Goal: Check status: Check status

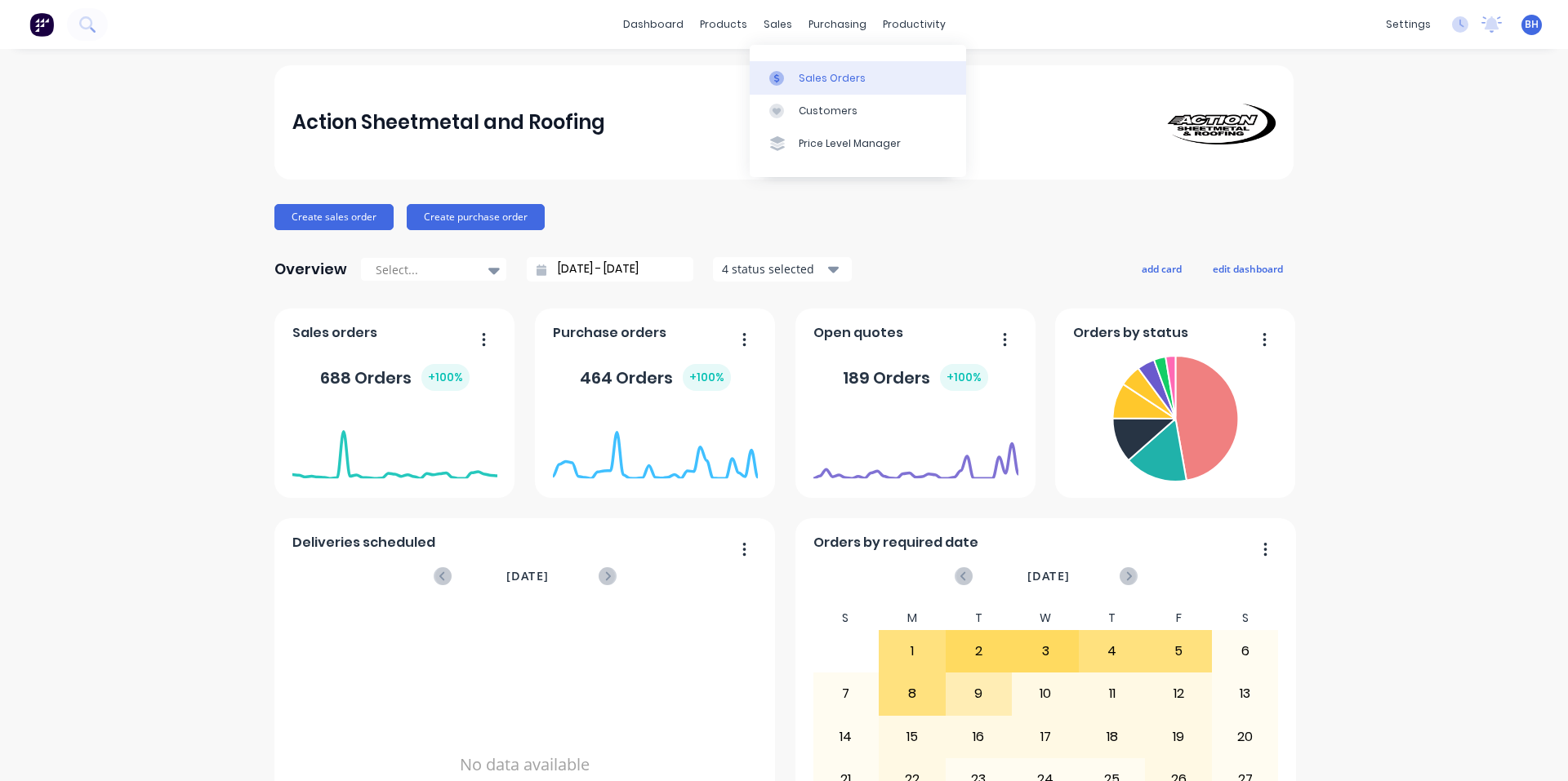
click at [801, 79] on div "Sales Orders" at bounding box center [832, 79] width 67 height 15
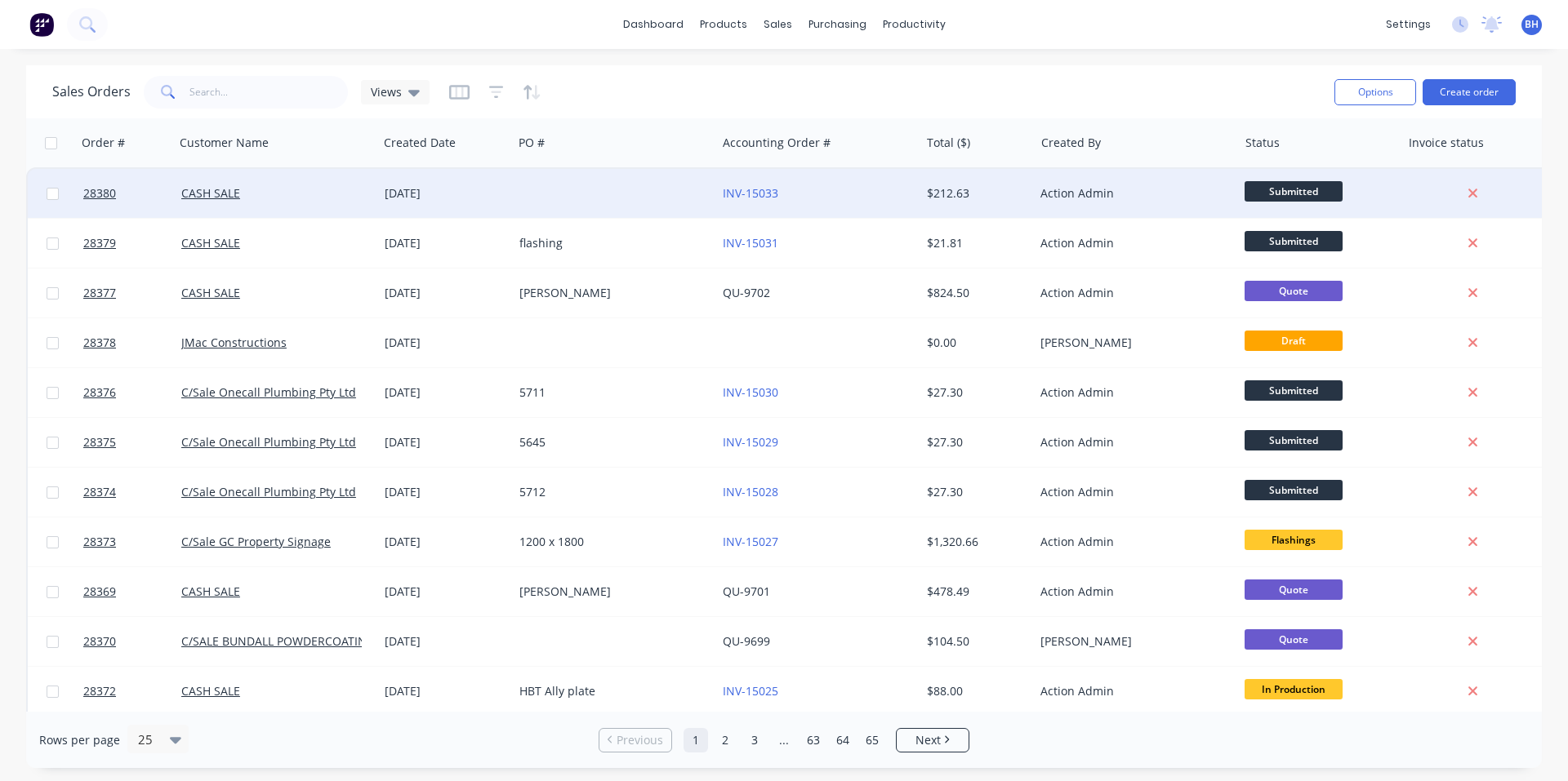
click at [821, 203] on div "INV-15033" at bounding box center [818, 193] width 204 height 49
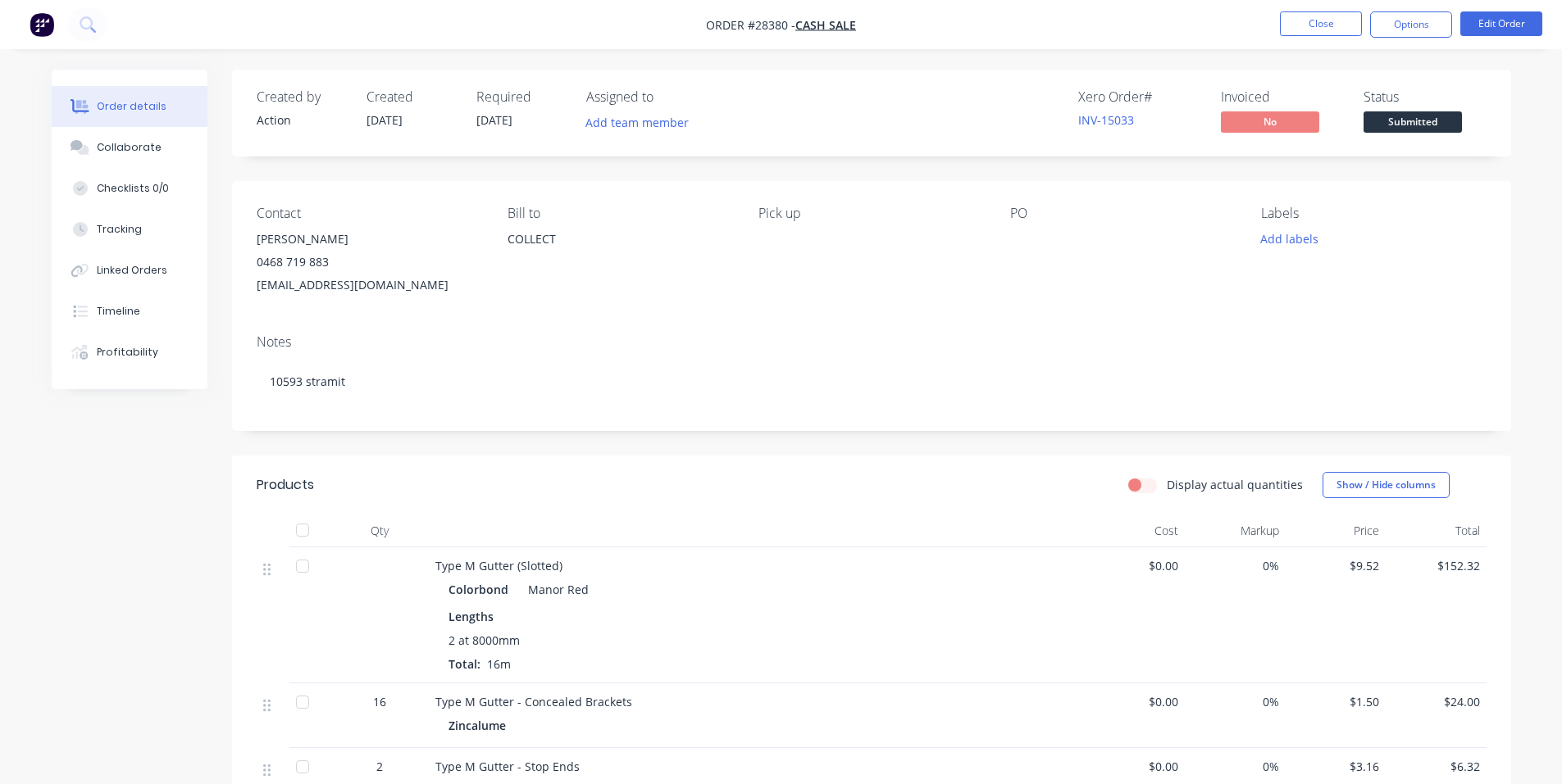
scroll to position [82, 0]
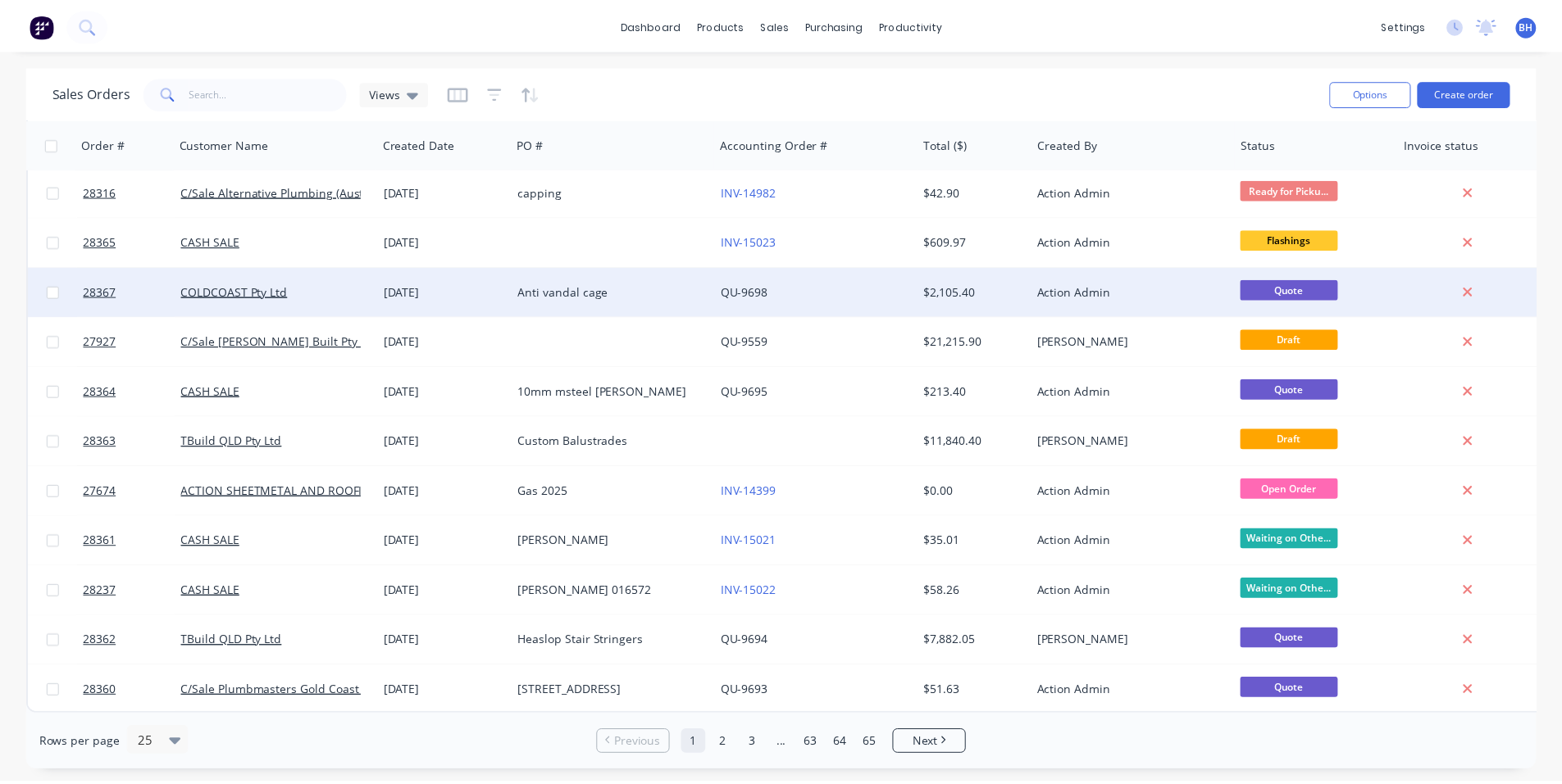
scroll to position [712, 0]
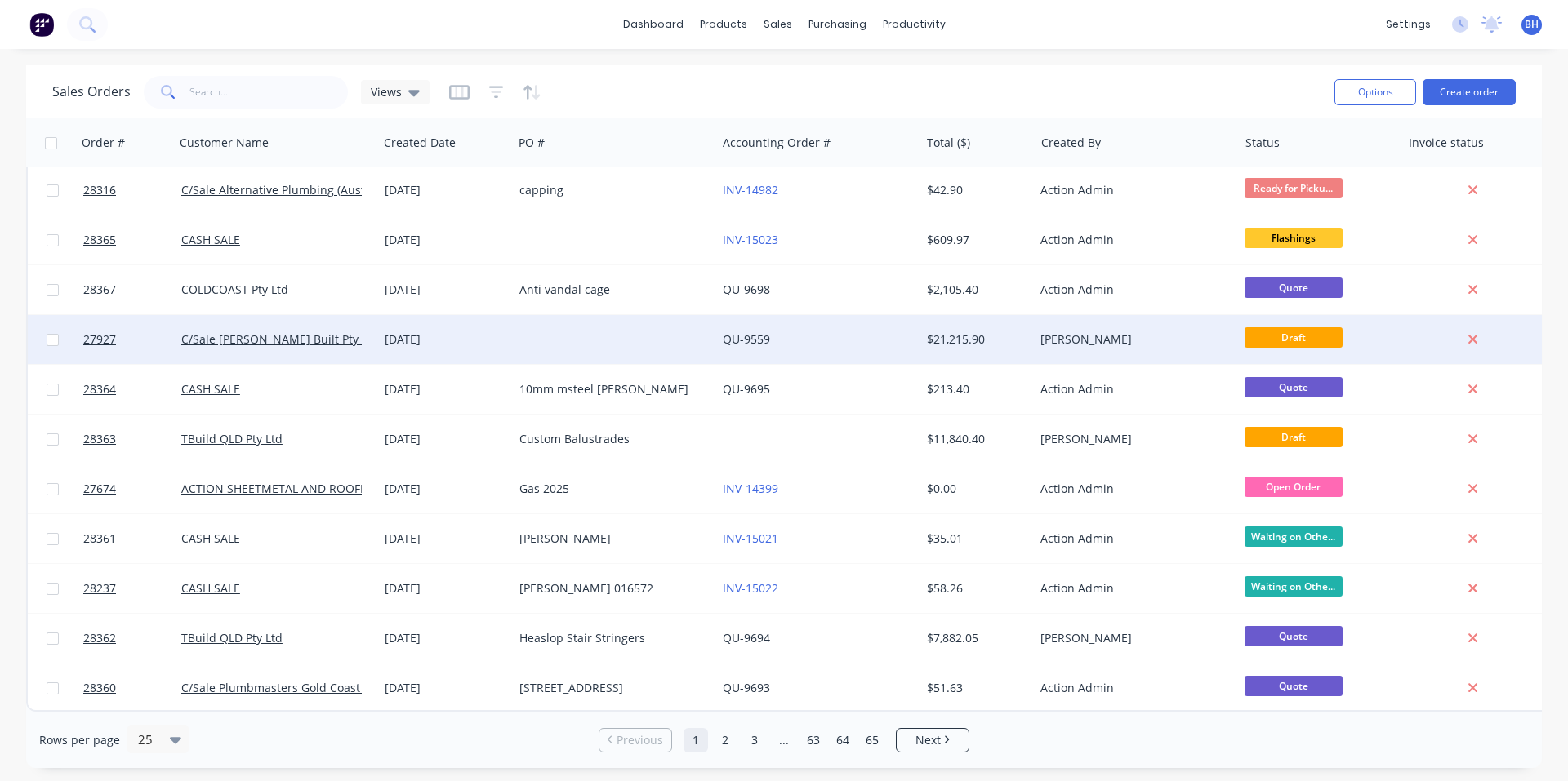
click at [870, 332] on div "QU-9559" at bounding box center [813, 339] width 181 height 16
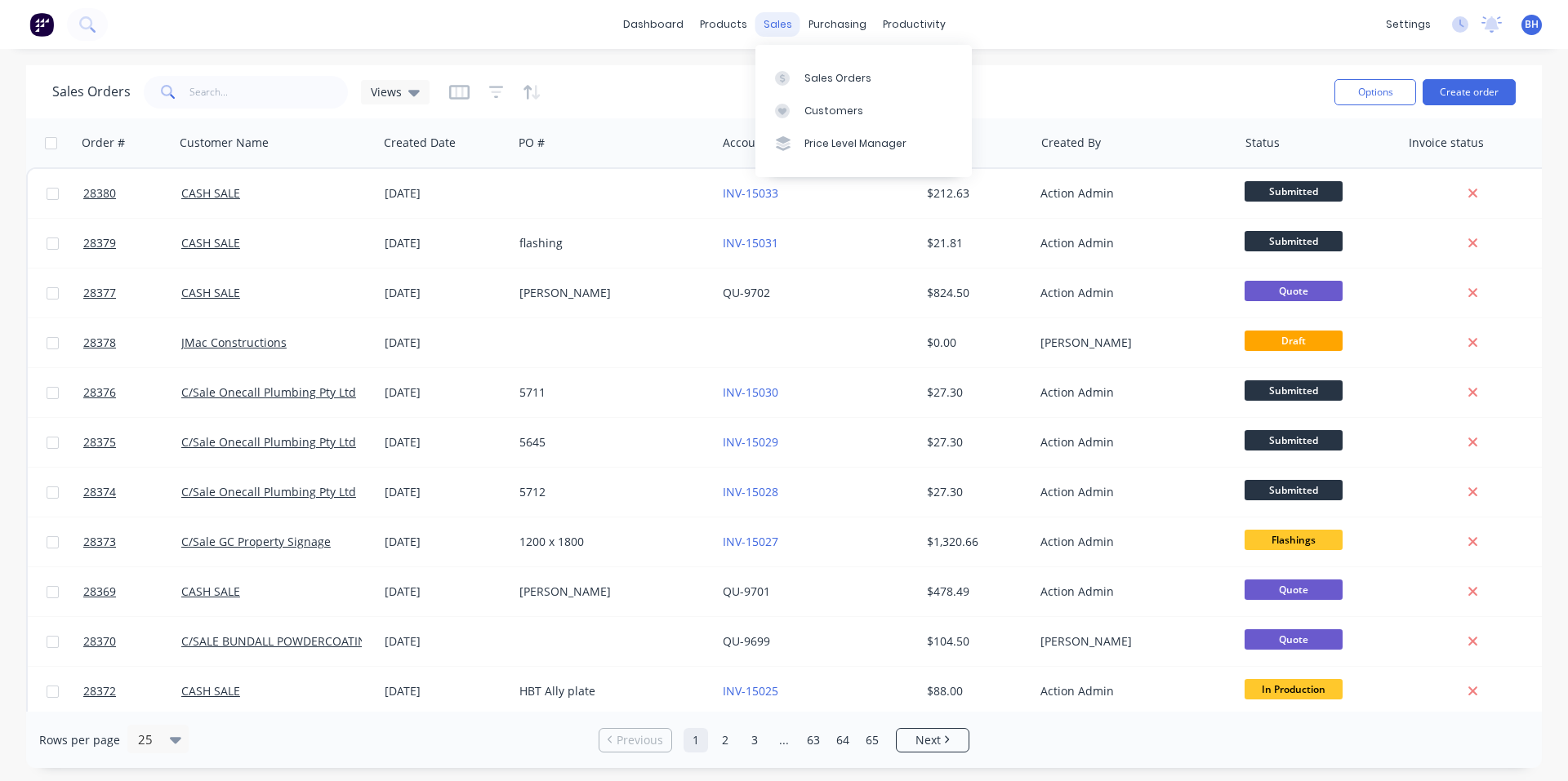
click at [776, 24] on div "sales" at bounding box center [778, 24] width 45 height 24
click at [812, 72] on div "Sales Orders" at bounding box center [837, 79] width 67 height 15
click at [825, 80] on div "Sales Orders" at bounding box center [837, 79] width 67 height 15
click at [837, 78] on div "Sales Orders" at bounding box center [837, 79] width 67 height 15
click at [686, 77] on div "Sales Orders Views" at bounding box center [686, 92] width 1269 height 40
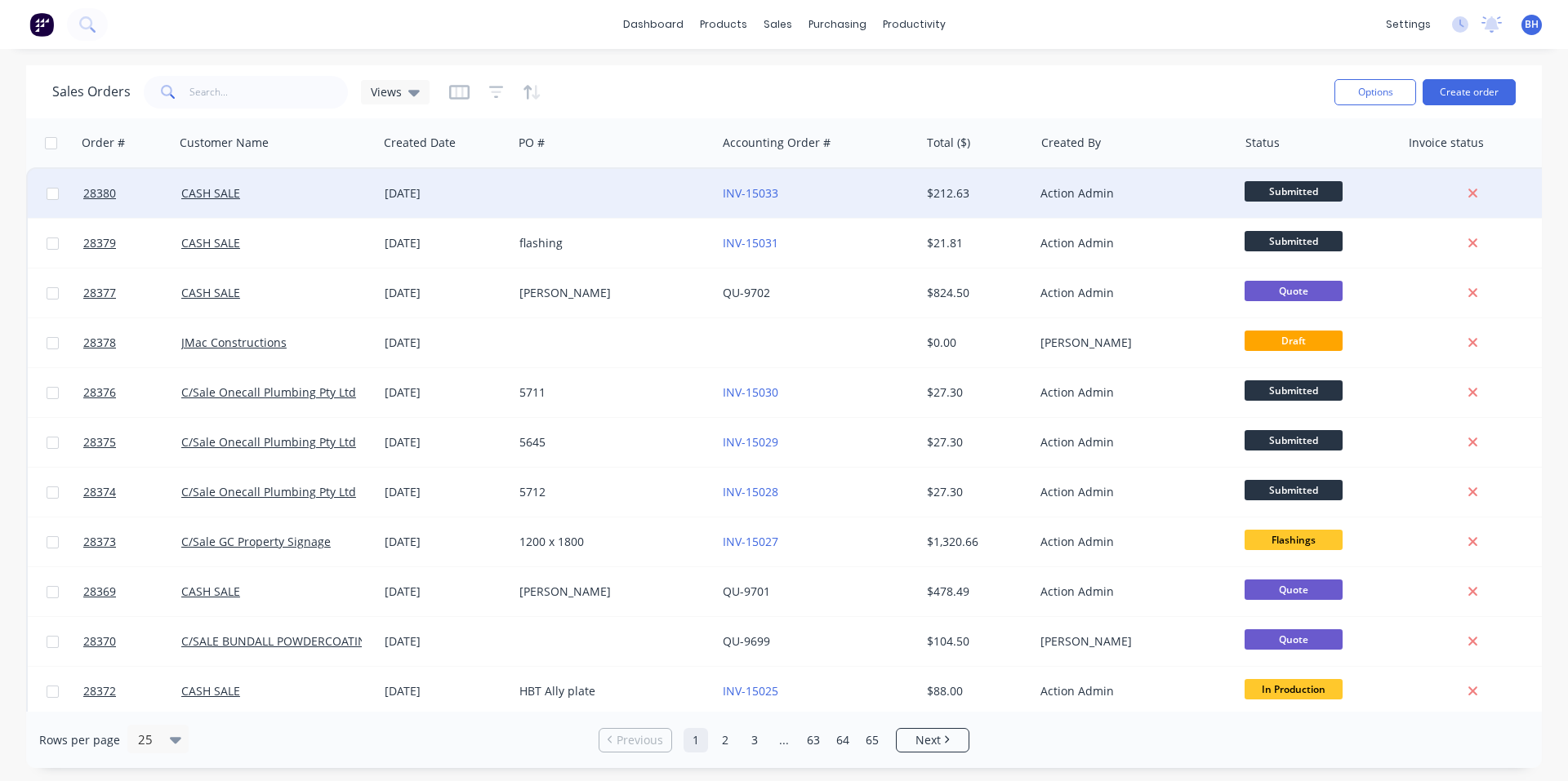
click at [475, 193] on div "[DATE]" at bounding box center [445, 193] width 122 height 16
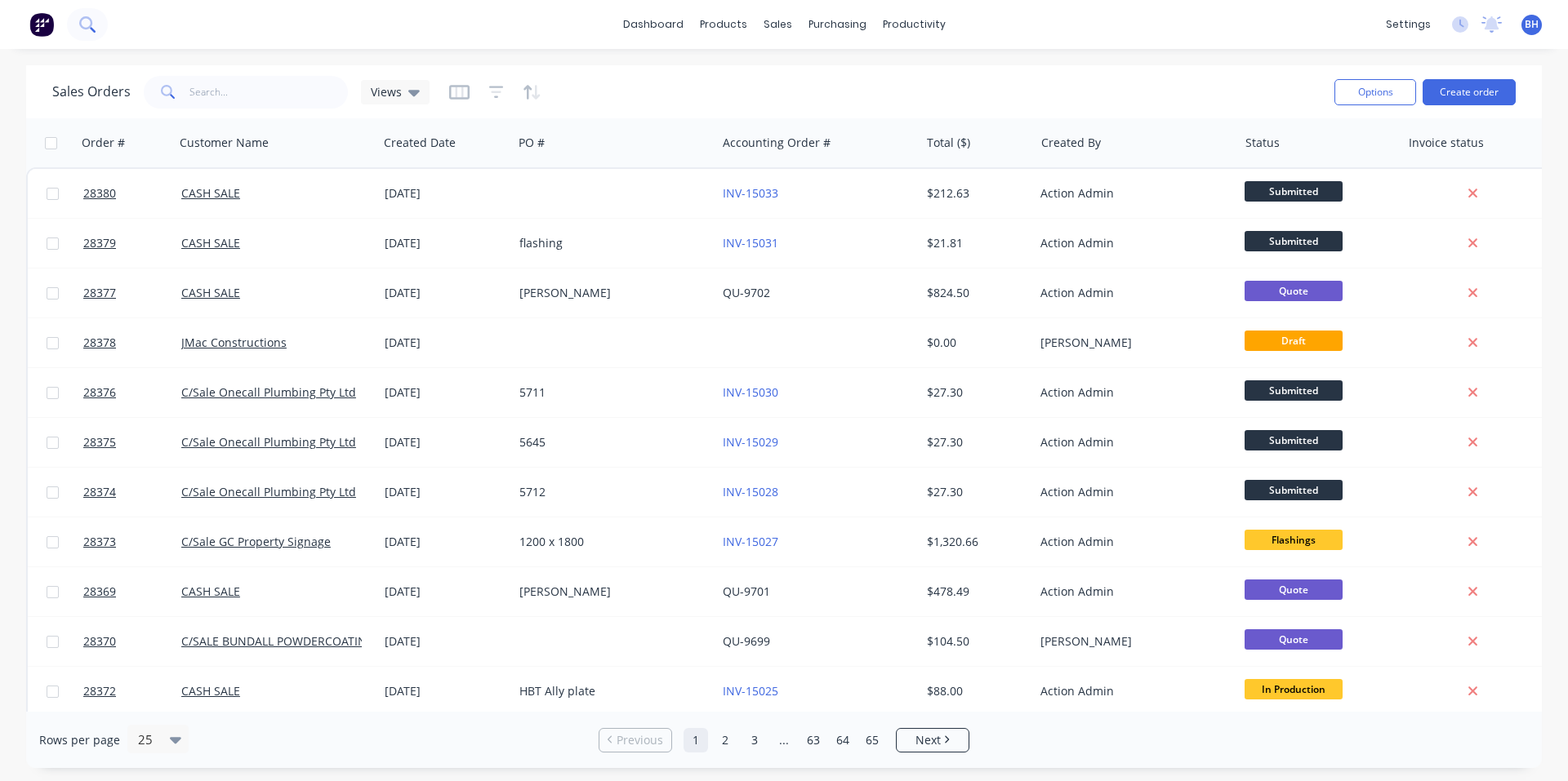
click at [88, 29] on icon at bounding box center [86, 23] width 16 height 16
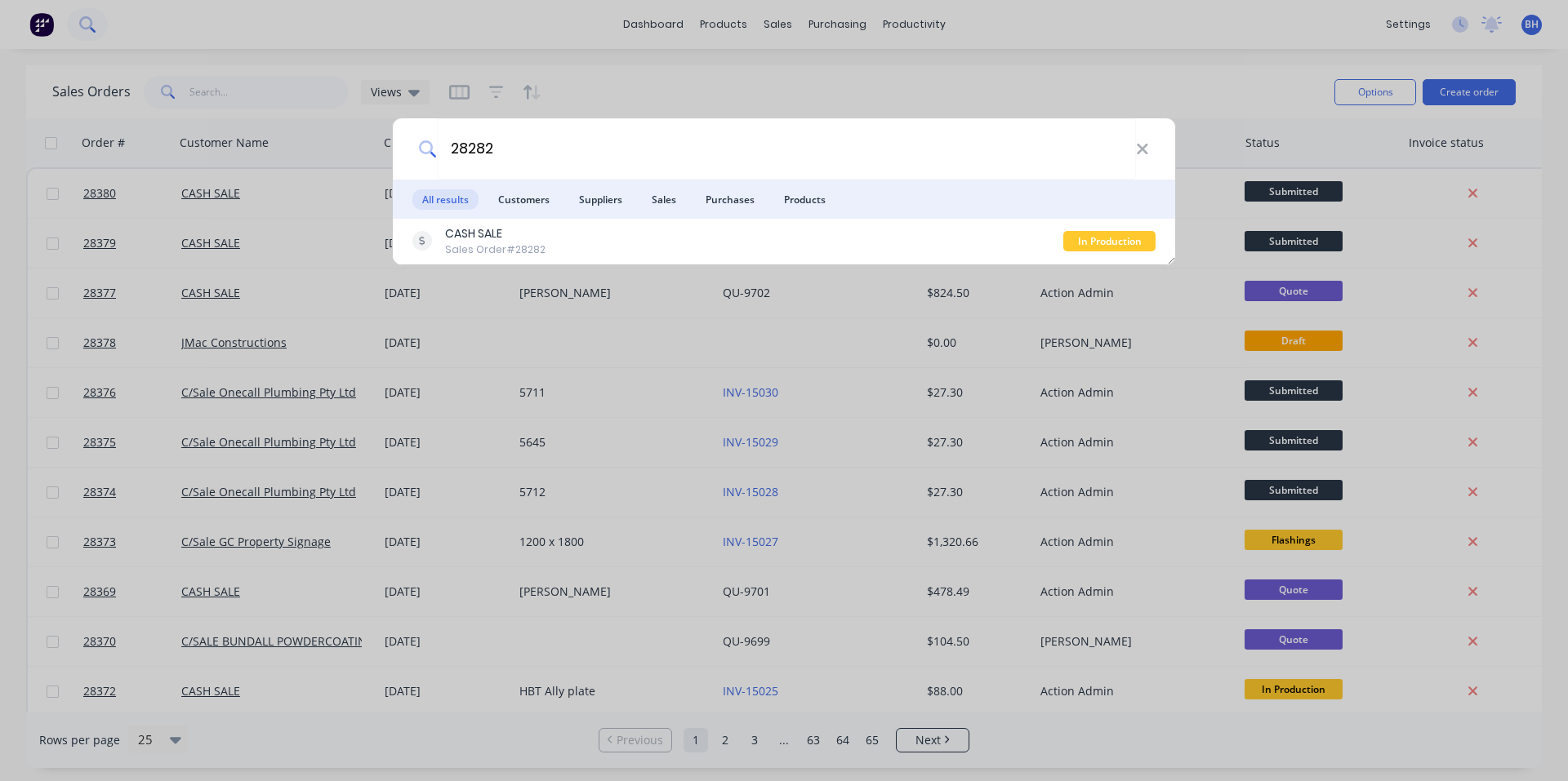
type input "28282"
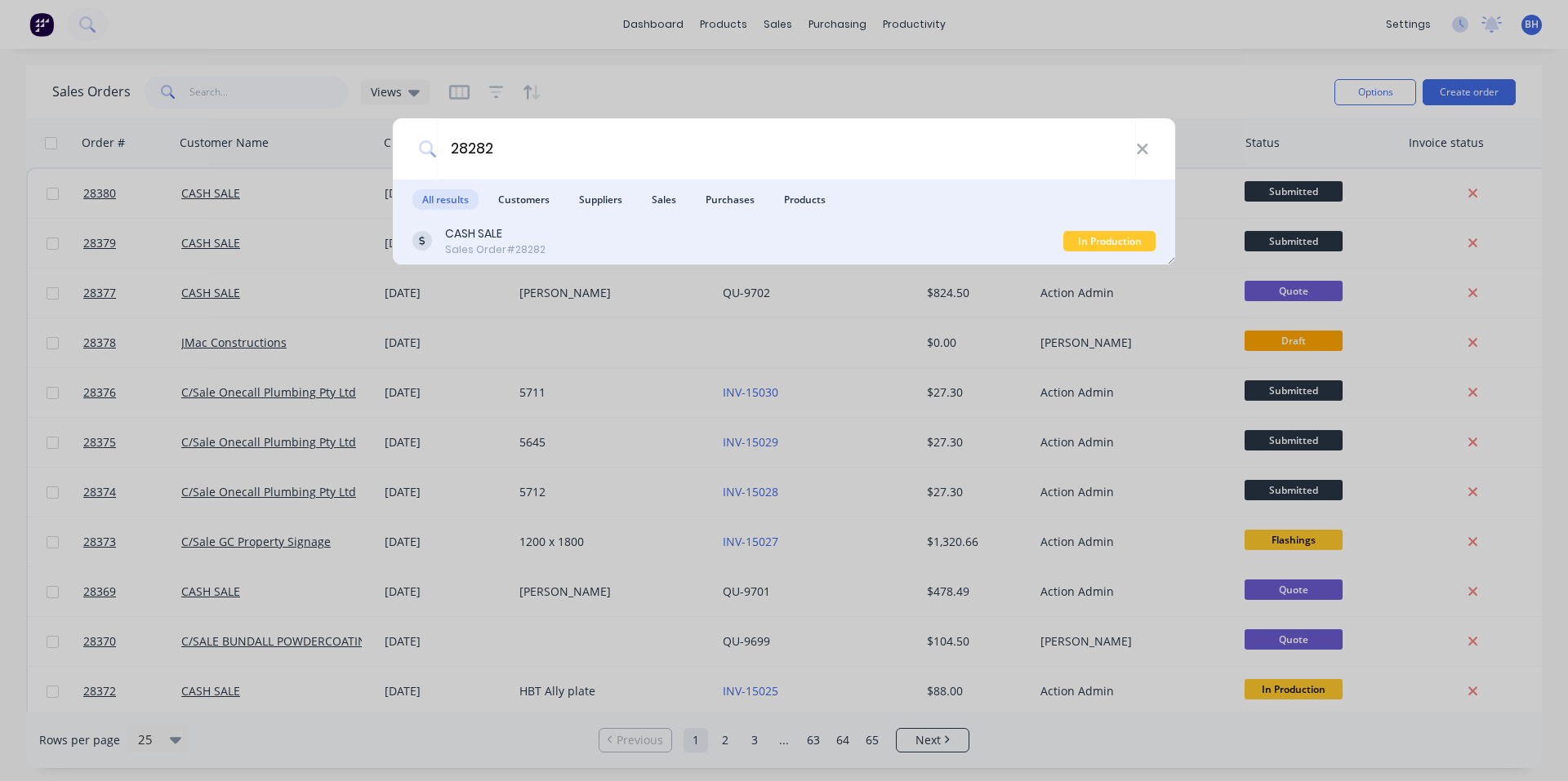
click at [552, 245] on div "CASH SALE Sales Order #28282" at bounding box center [738, 241] width 651 height 32
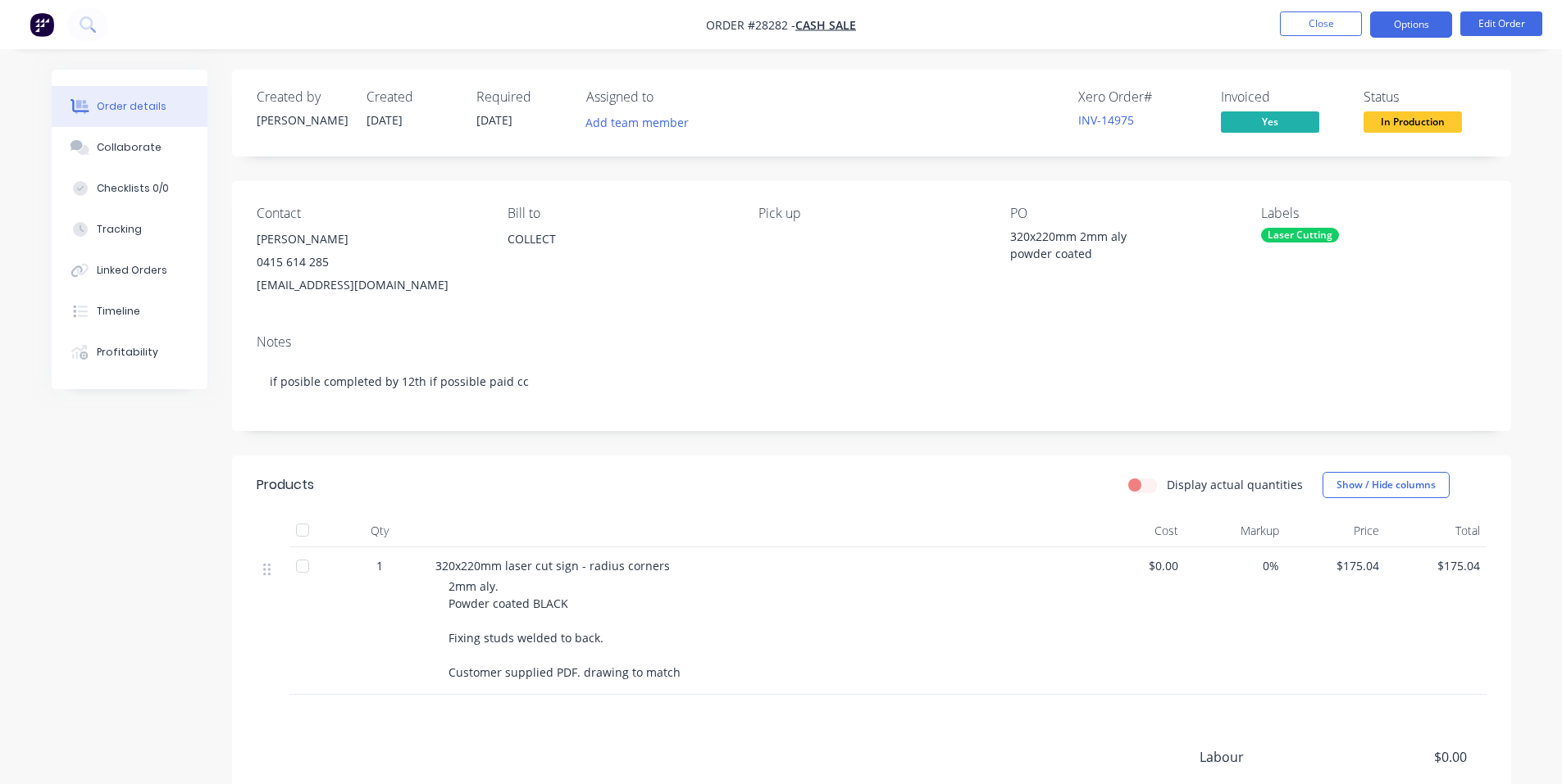
click at [1390, 22] on button "Options" at bounding box center [1410, 24] width 82 height 26
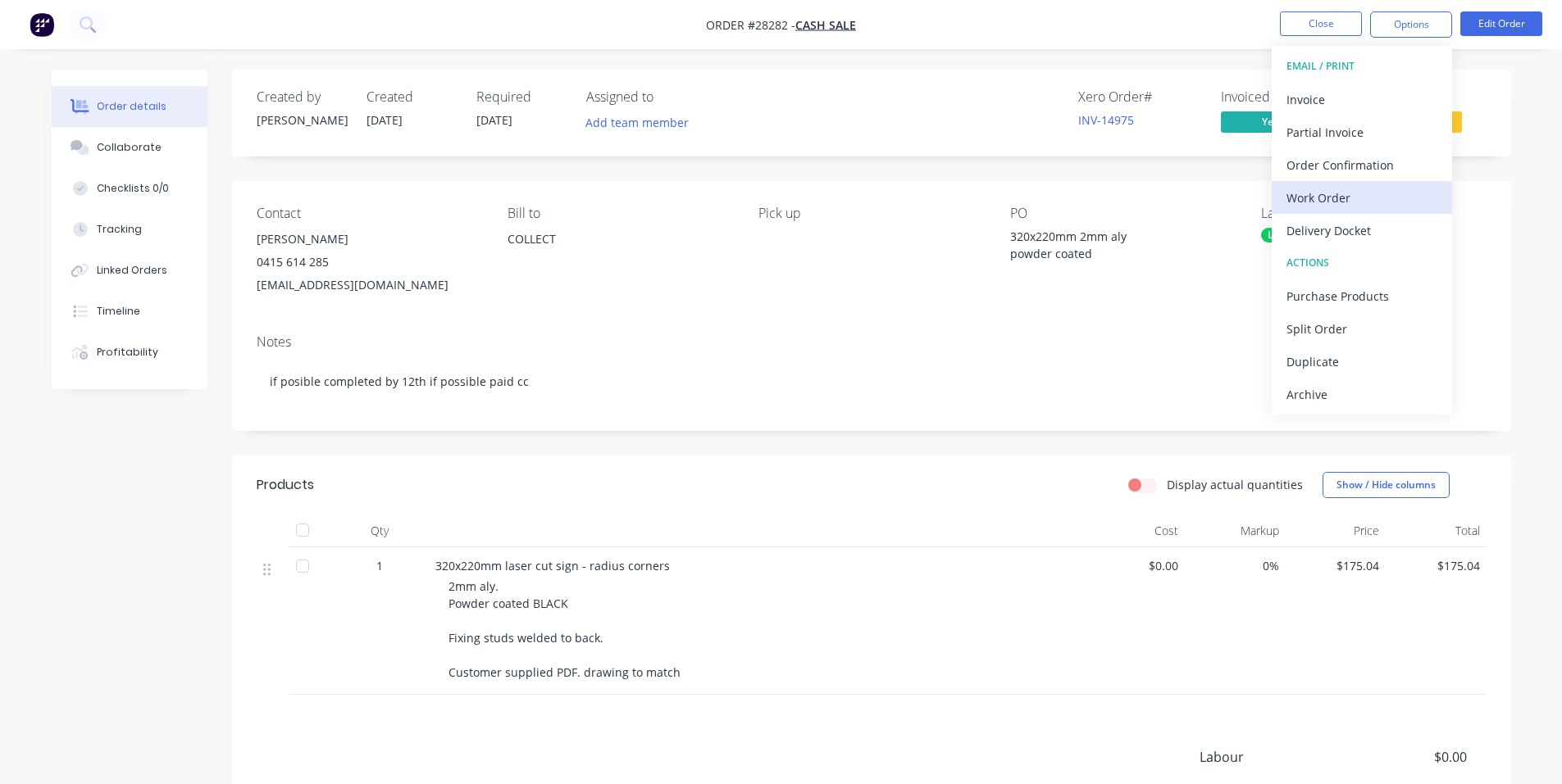
click at [1357, 198] on div "Work Order" at bounding box center [1361, 198] width 151 height 24
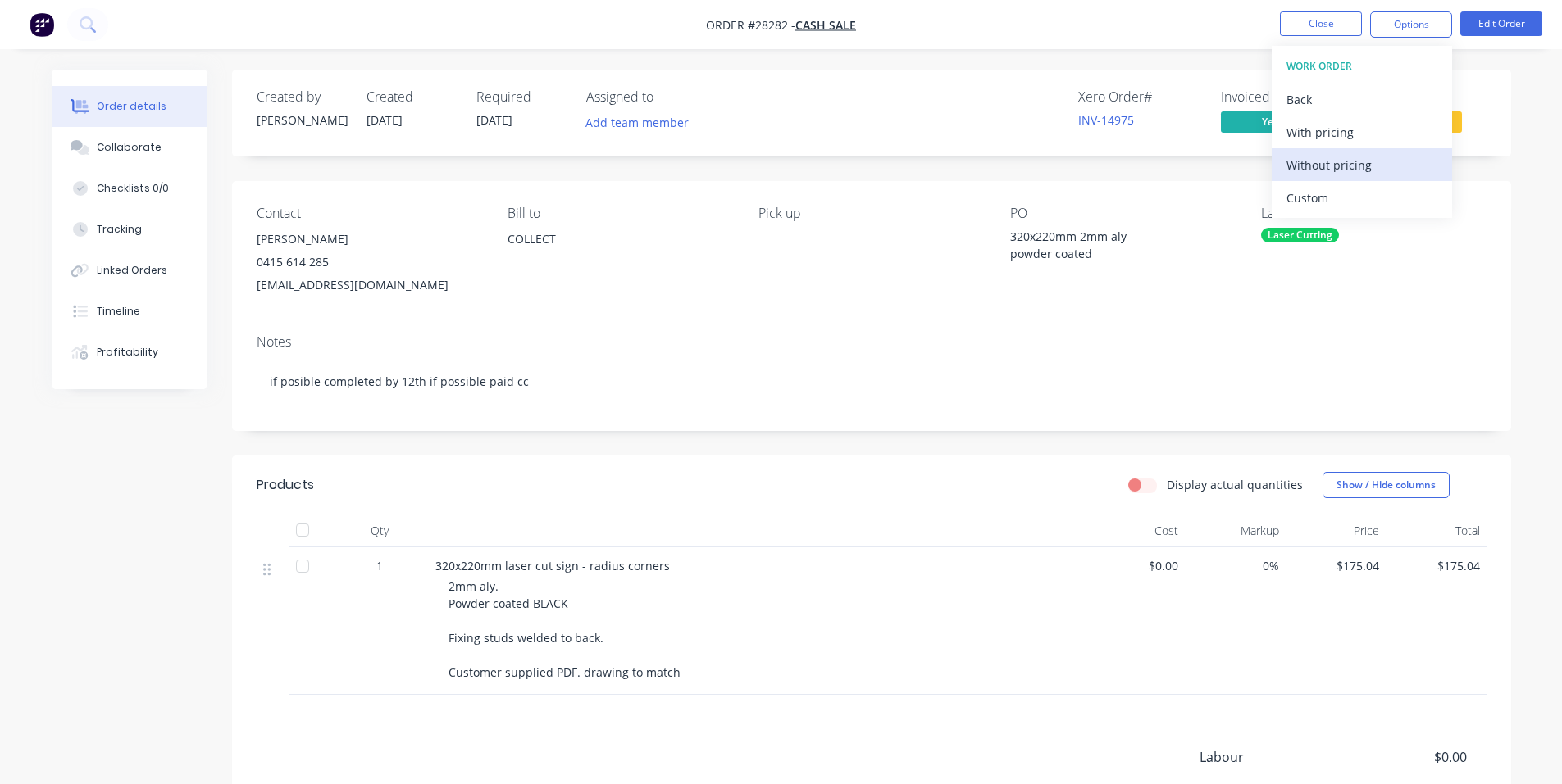
click at [1360, 160] on div "Without pricing" at bounding box center [1361, 165] width 151 height 24
click at [1088, 31] on nav "Order #28282 - CASH SALE Close Options EMAIL / PRINT Invoice Partial Invoice Or…" at bounding box center [781, 24] width 1562 height 49
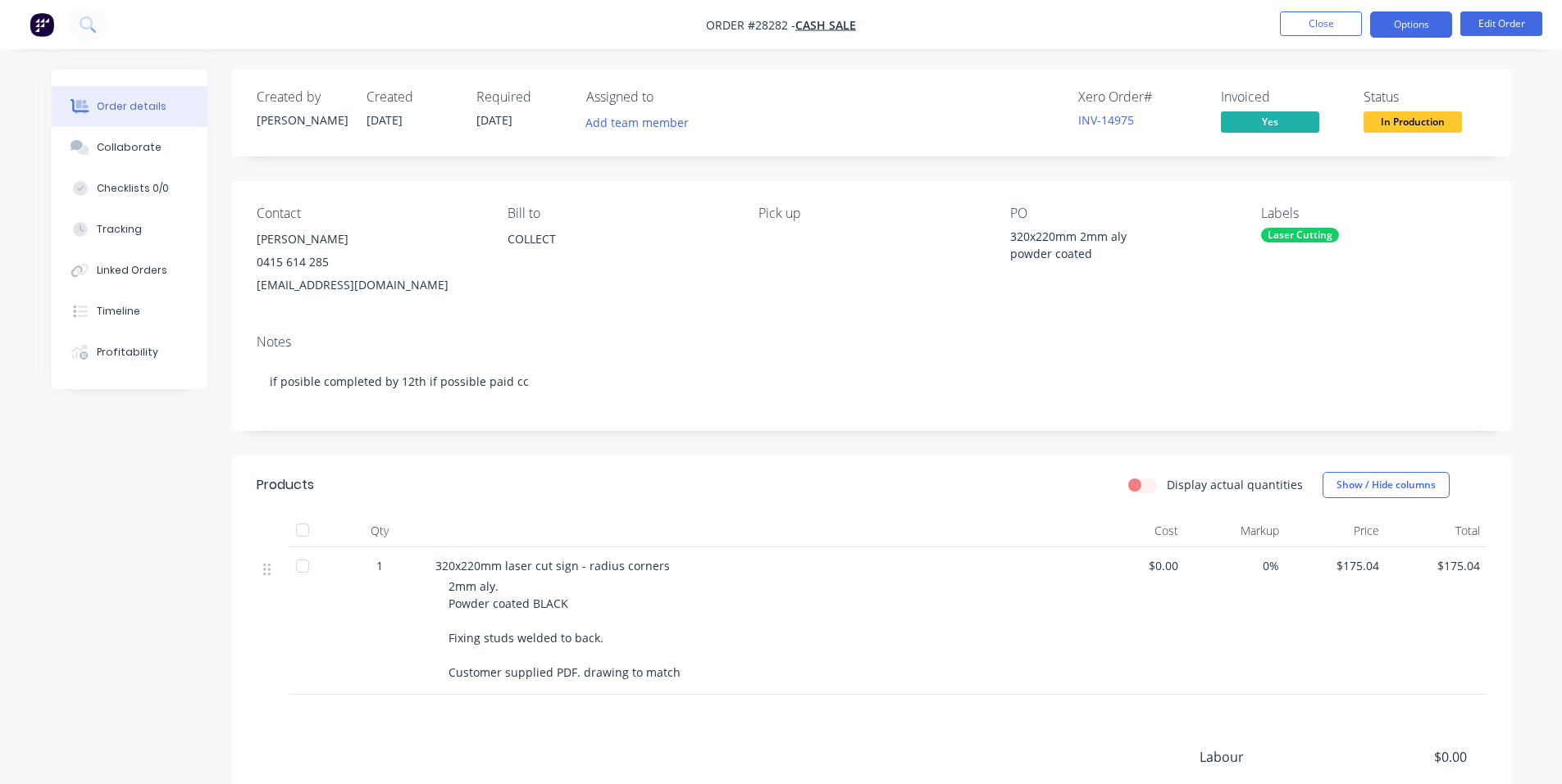
click at [1397, 24] on button "Options" at bounding box center [1410, 24] width 82 height 26
click at [35, 16] on img "button" at bounding box center [41, 24] width 24 height 24
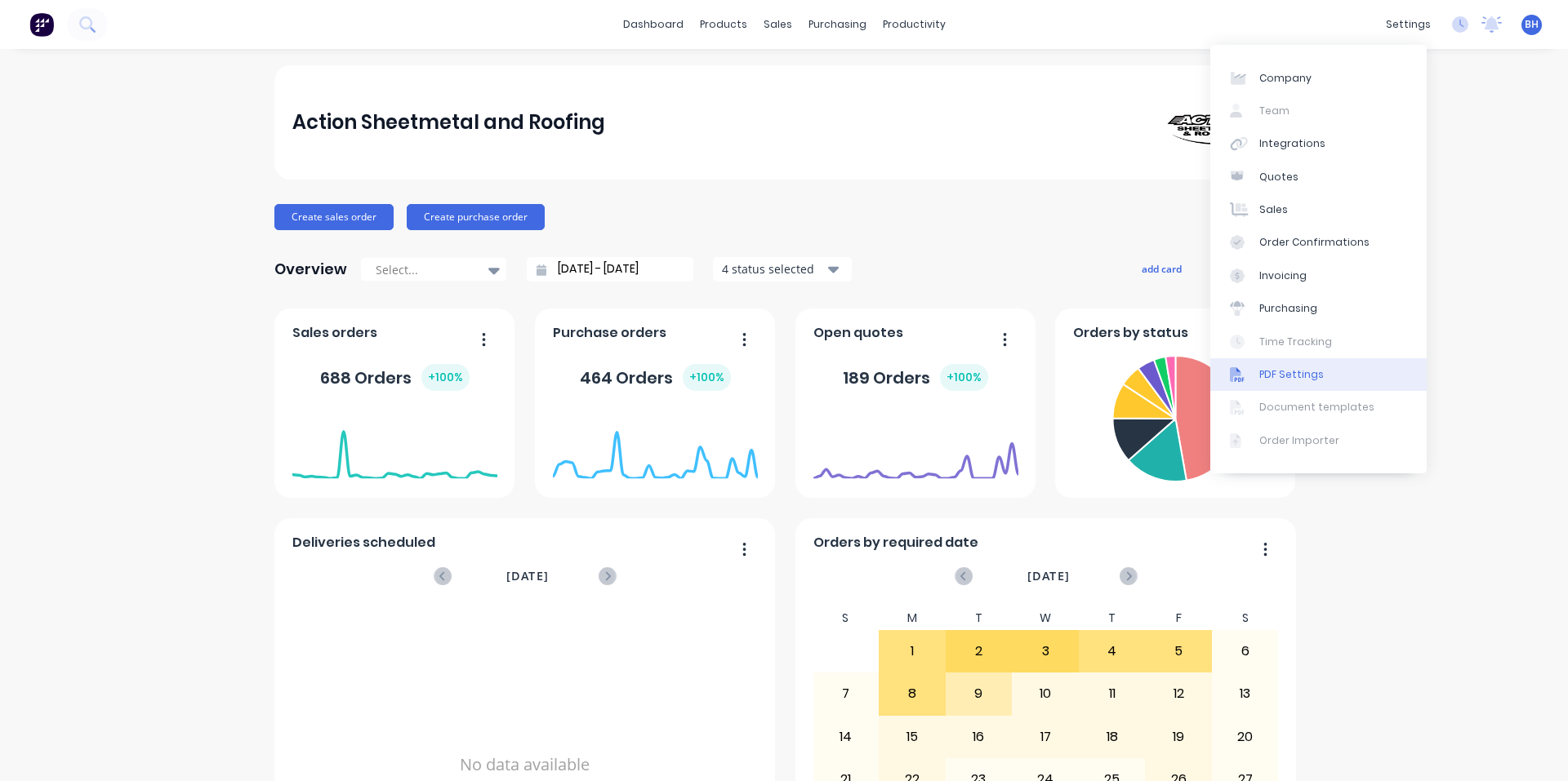
click at [1309, 375] on div "PDF Settings" at bounding box center [1291, 375] width 65 height 15
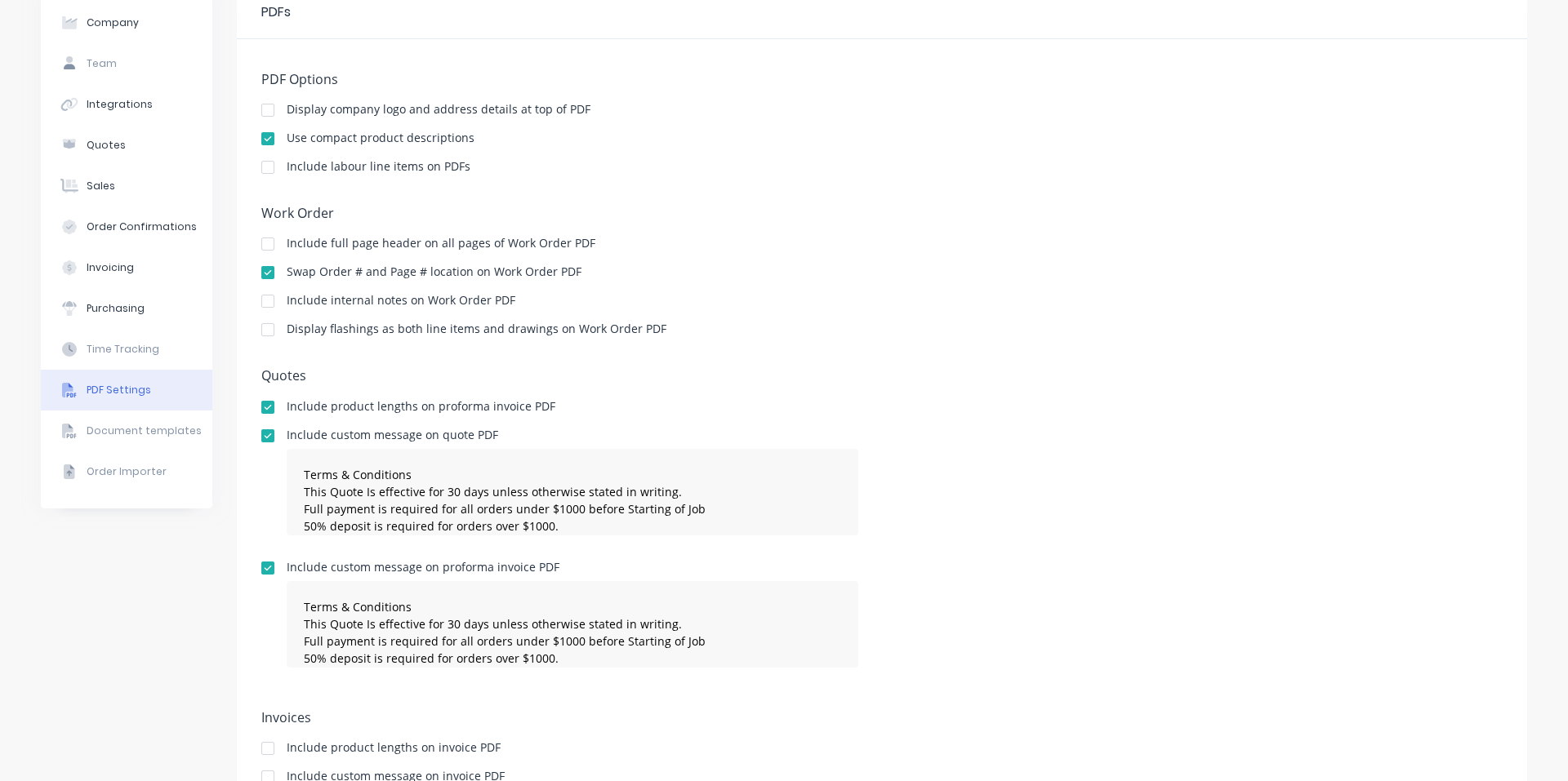
scroll to position [79, 0]
click at [263, 301] on div at bounding box center [267, 302] width 33 height 33
click at [261, 300] on div at bounding box center [267, 302] width 33 height 33
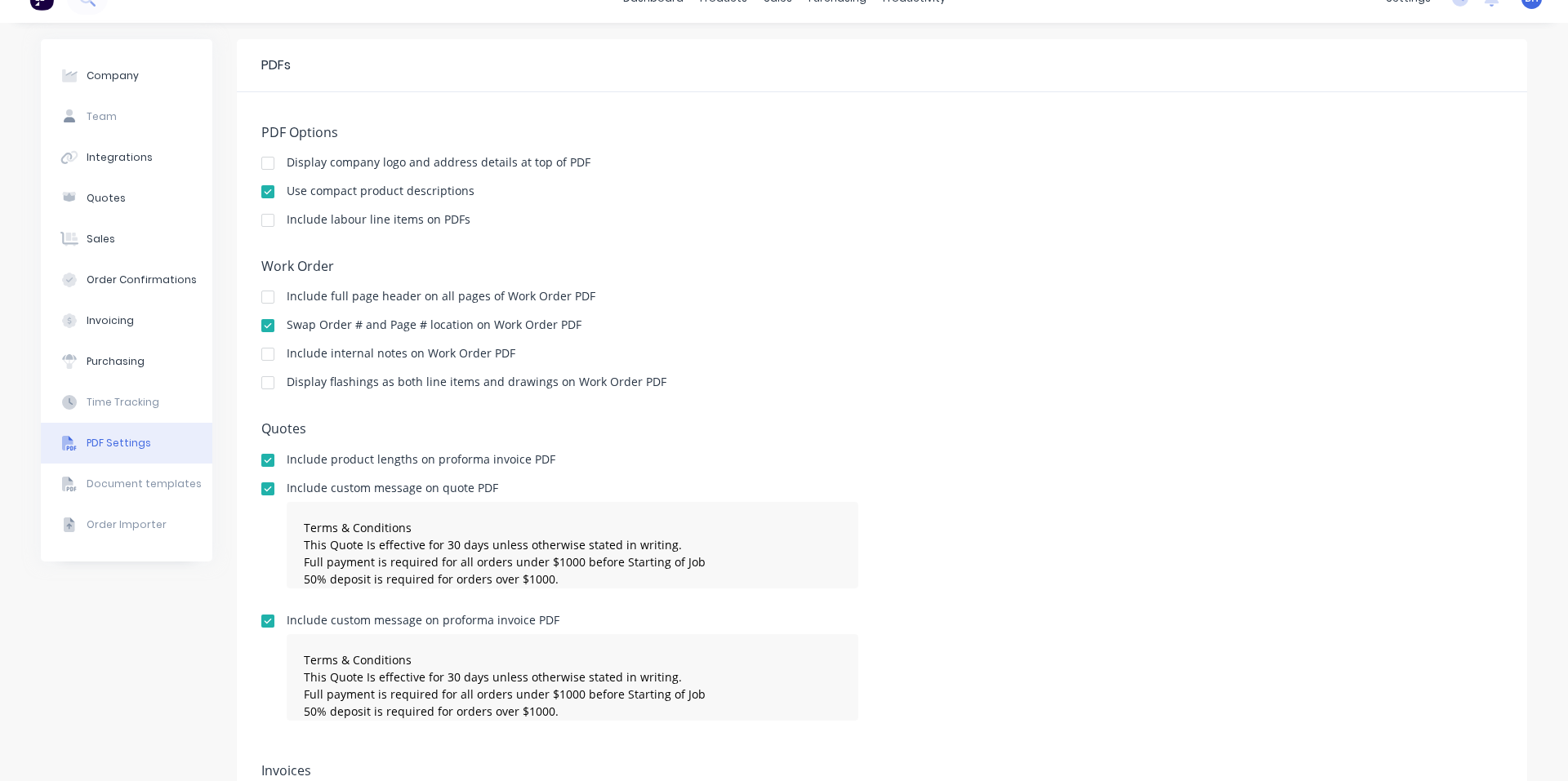
scroll to position [0, 0]
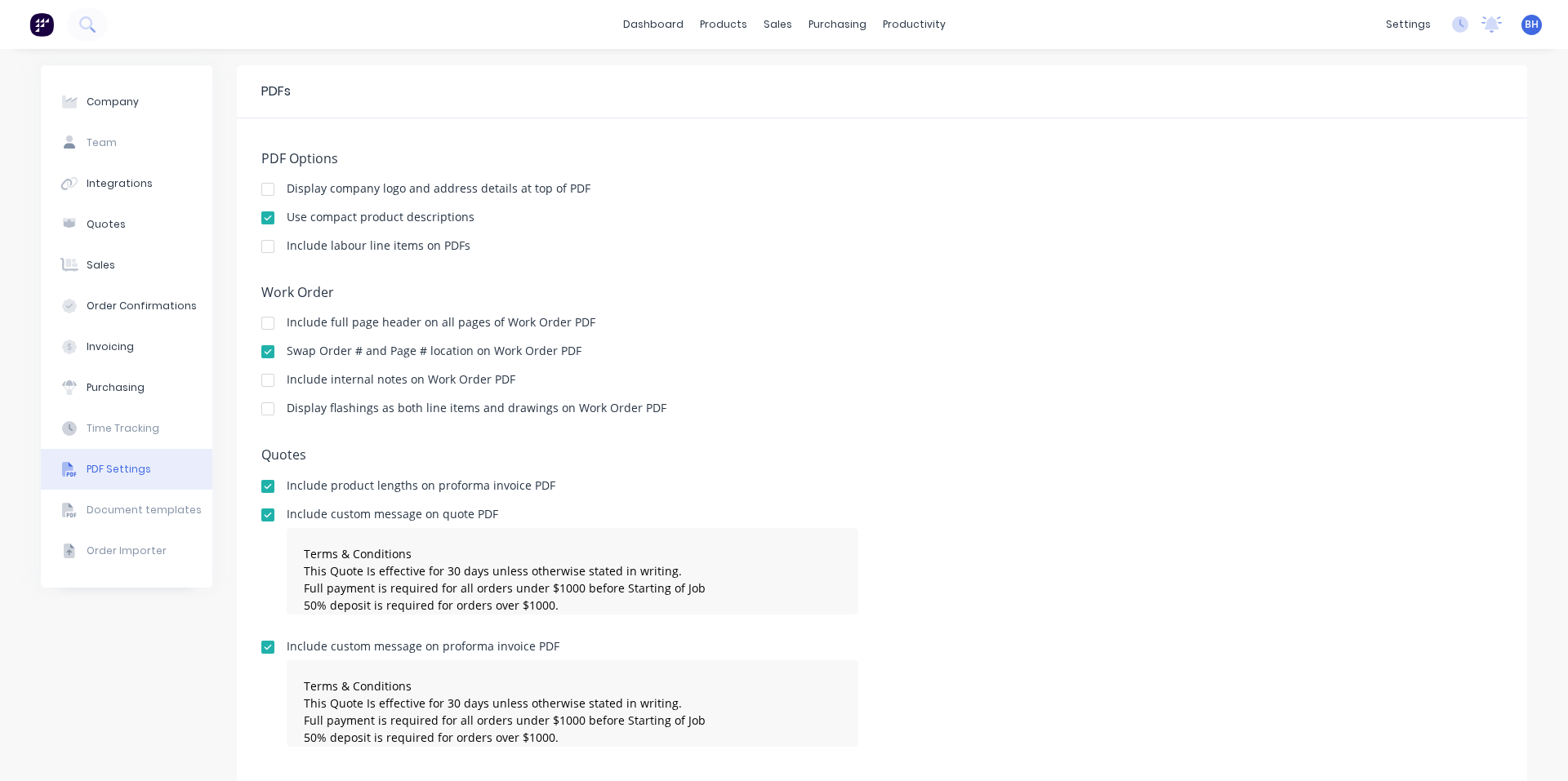
click at [263, 320] on div at bounding box center [267, 323] width 33 height 33
click at [264, 322] on div at bounding box center [267, 323] width 33 height 33
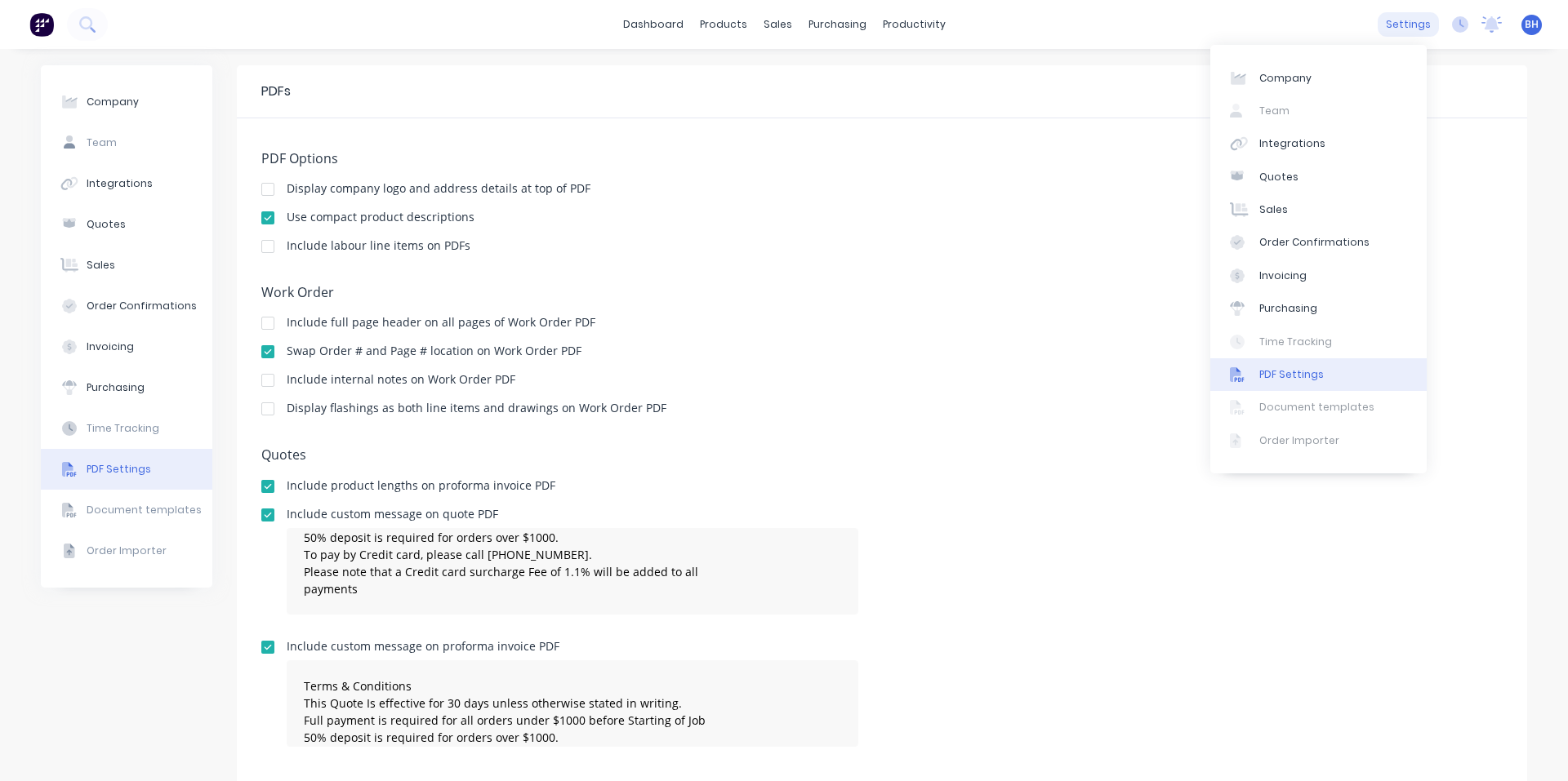
click at [1409, 23] on div "settings" at bounding box center [1408, 24] width 61 height 24
click at [1410, 25] on div "settings" at bounding box center [1408, 24] width 61 height 24
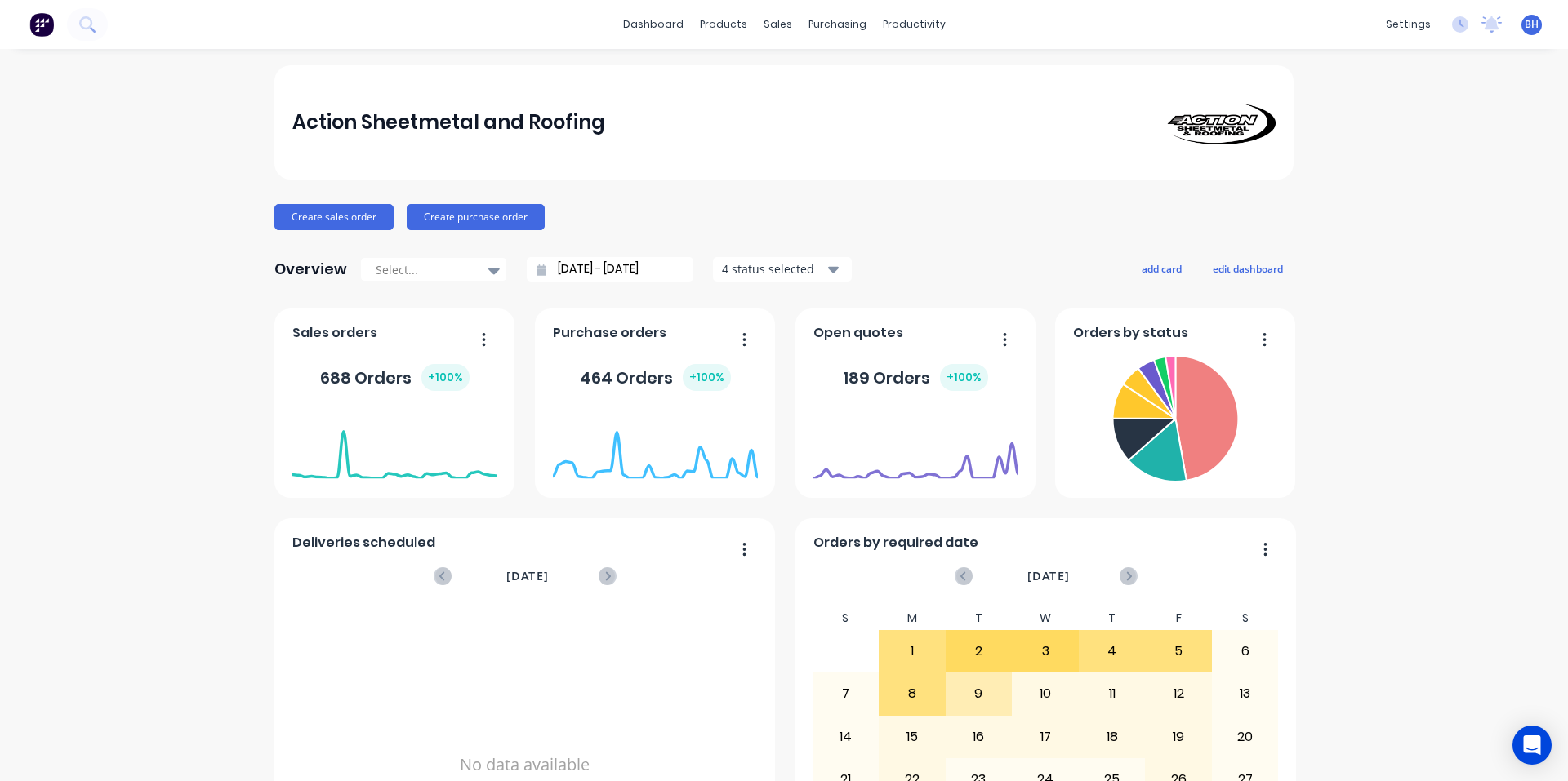
click at [1525, 26] on span "BH" at bounding box center [1531, 24] width 14 height 15
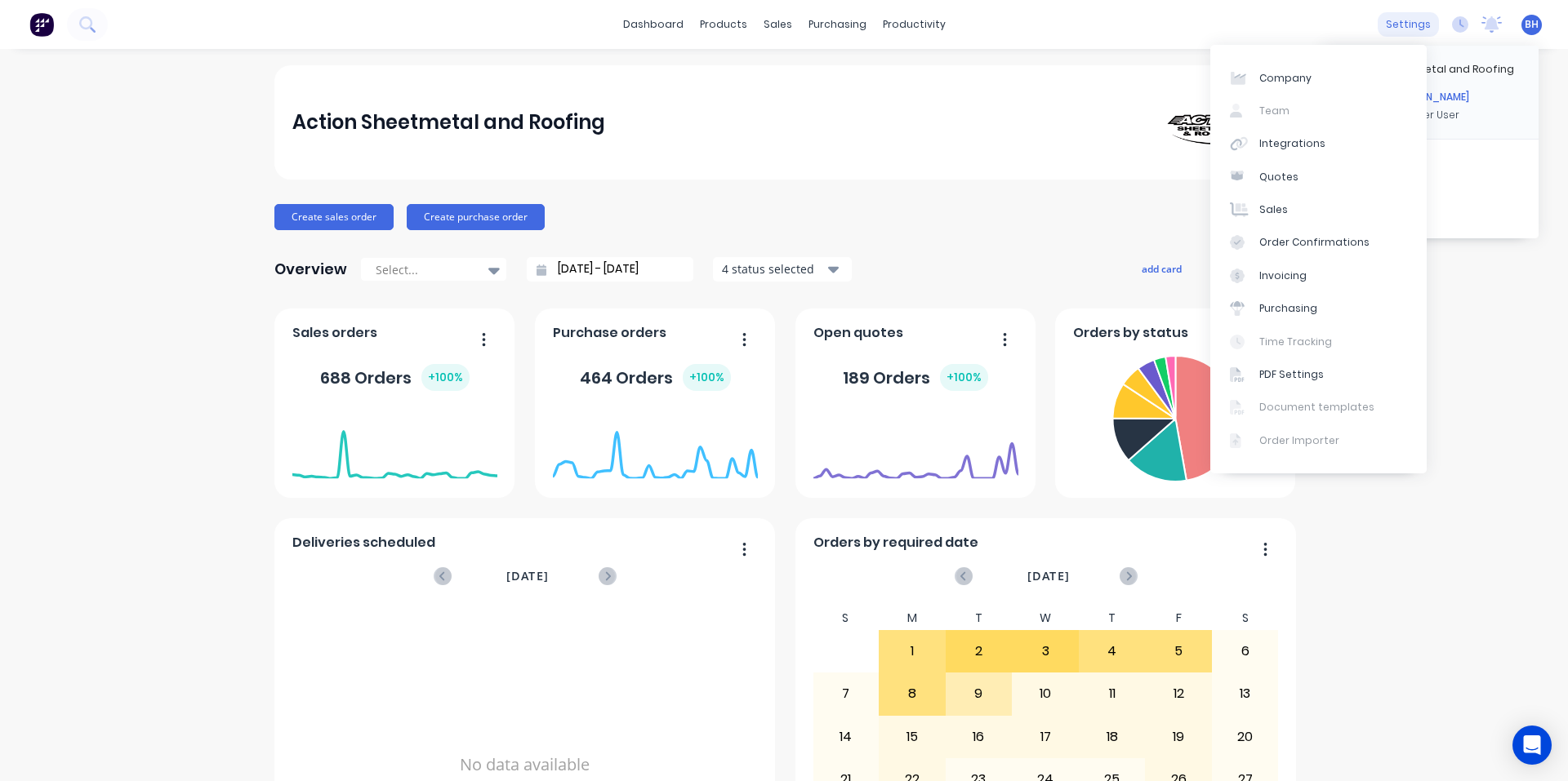
click at [1403, 25] on div "settings" at bounding box center [1408, 24] width 61 height 24
click at [1339, 136] on link "Integrations" at bounding box center [1319, 143] width 217 height 33
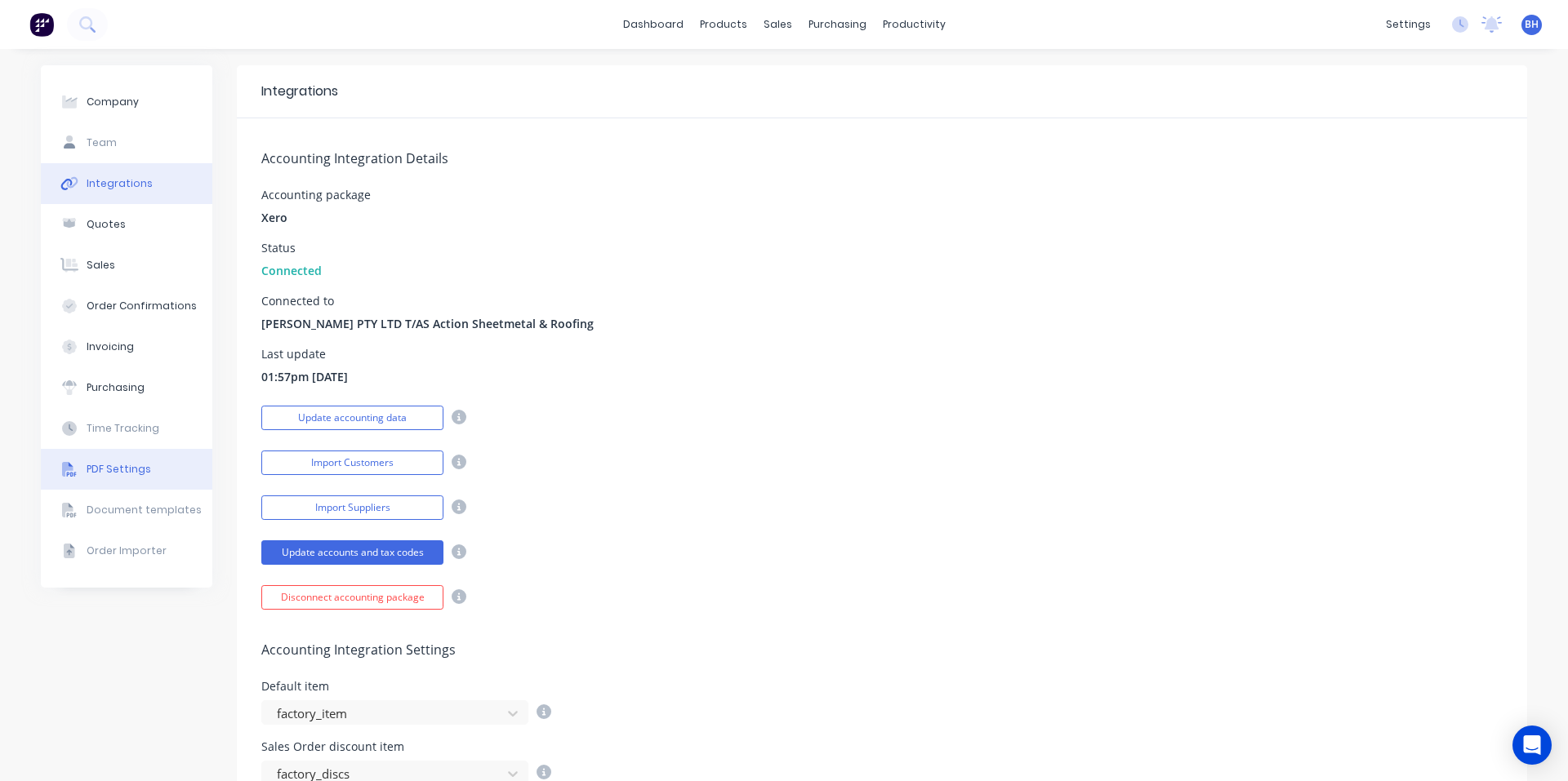
click at [128, 473] on div "PDF Settings" at bounding box center [118, 470] width 65 height 15
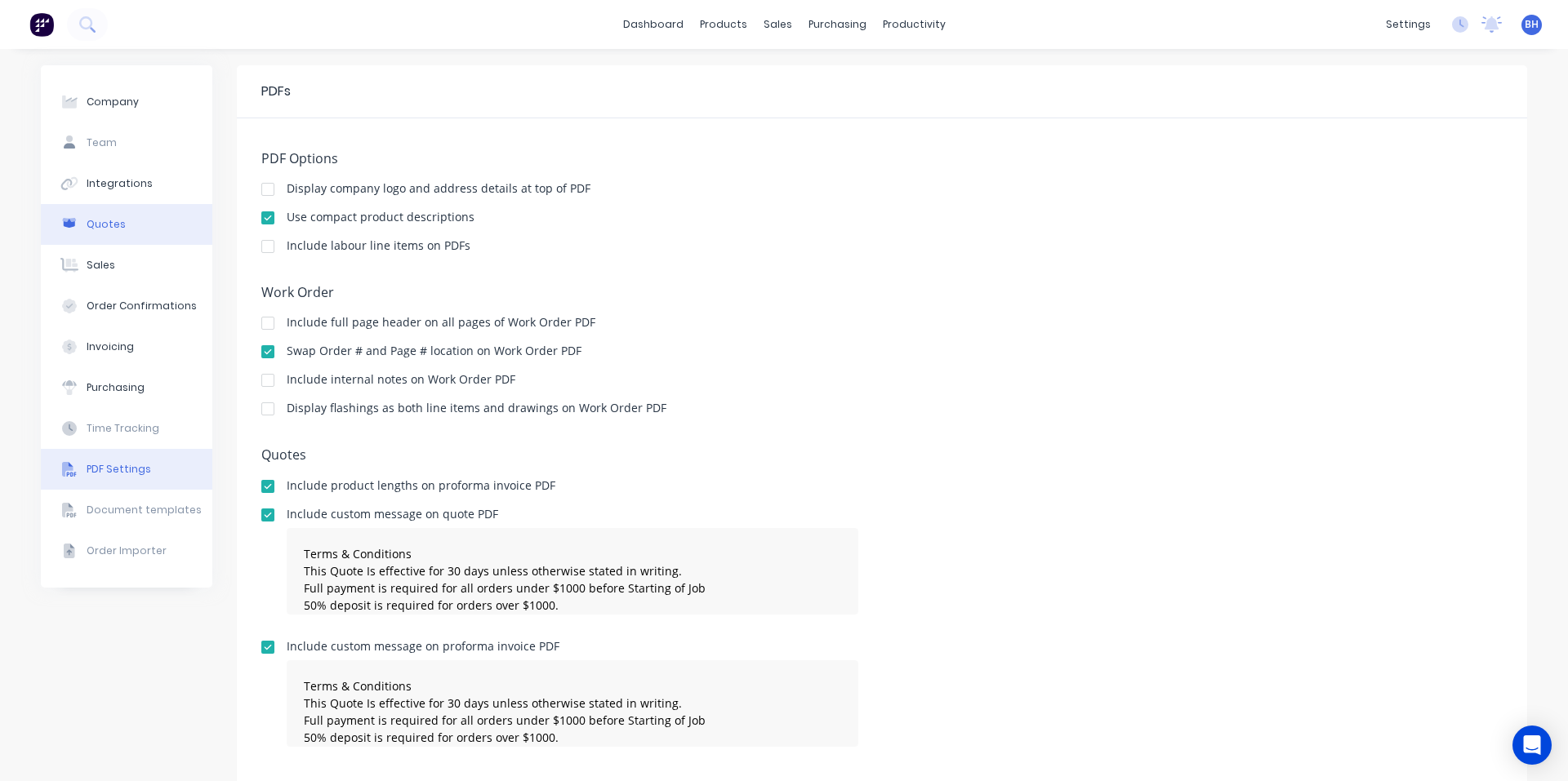
click at [104, 231] on div "Quotes" at bounding box center [106, 225] width 39 height 15
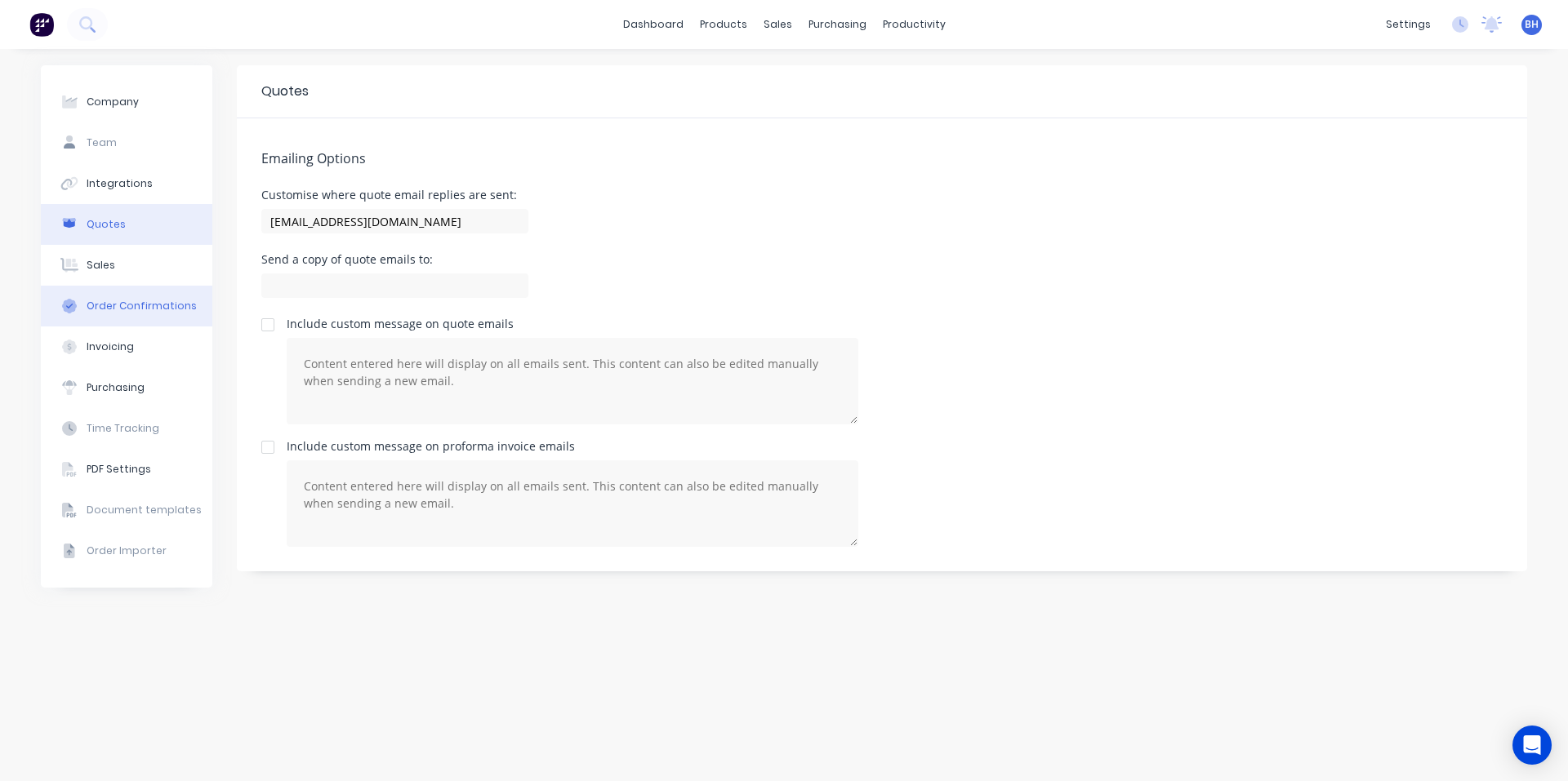
click at [139, 320] on button "Order Confirmations" at bounding box center [127, 307] width 172 height 41
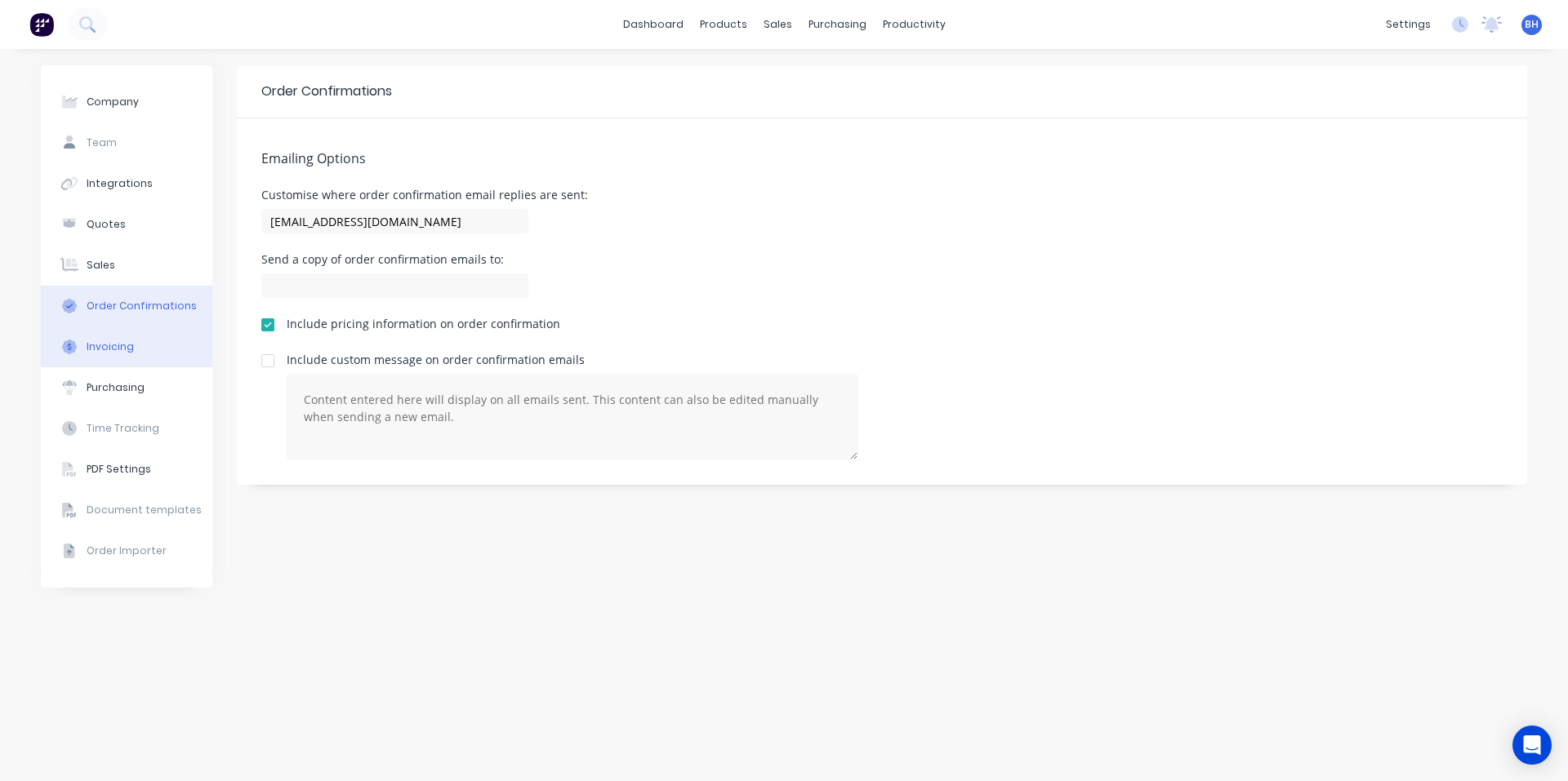
click at [129, 345] on div "Invoicing" at bounding box center [110, 347] width 48 height 15
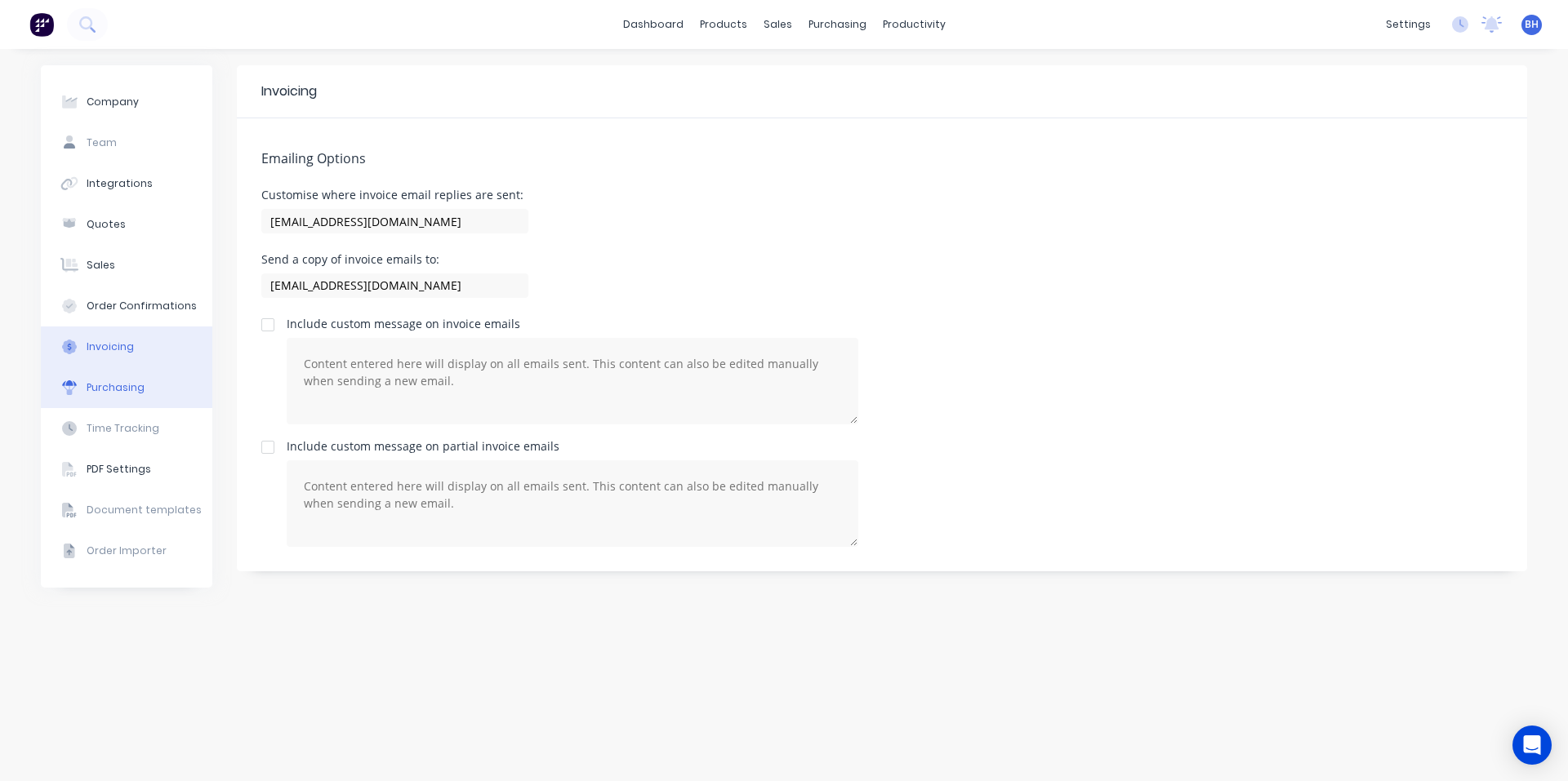
click at [129, 396] on button "Purchasing" at bounding box center [127, 388] width 172 height 41
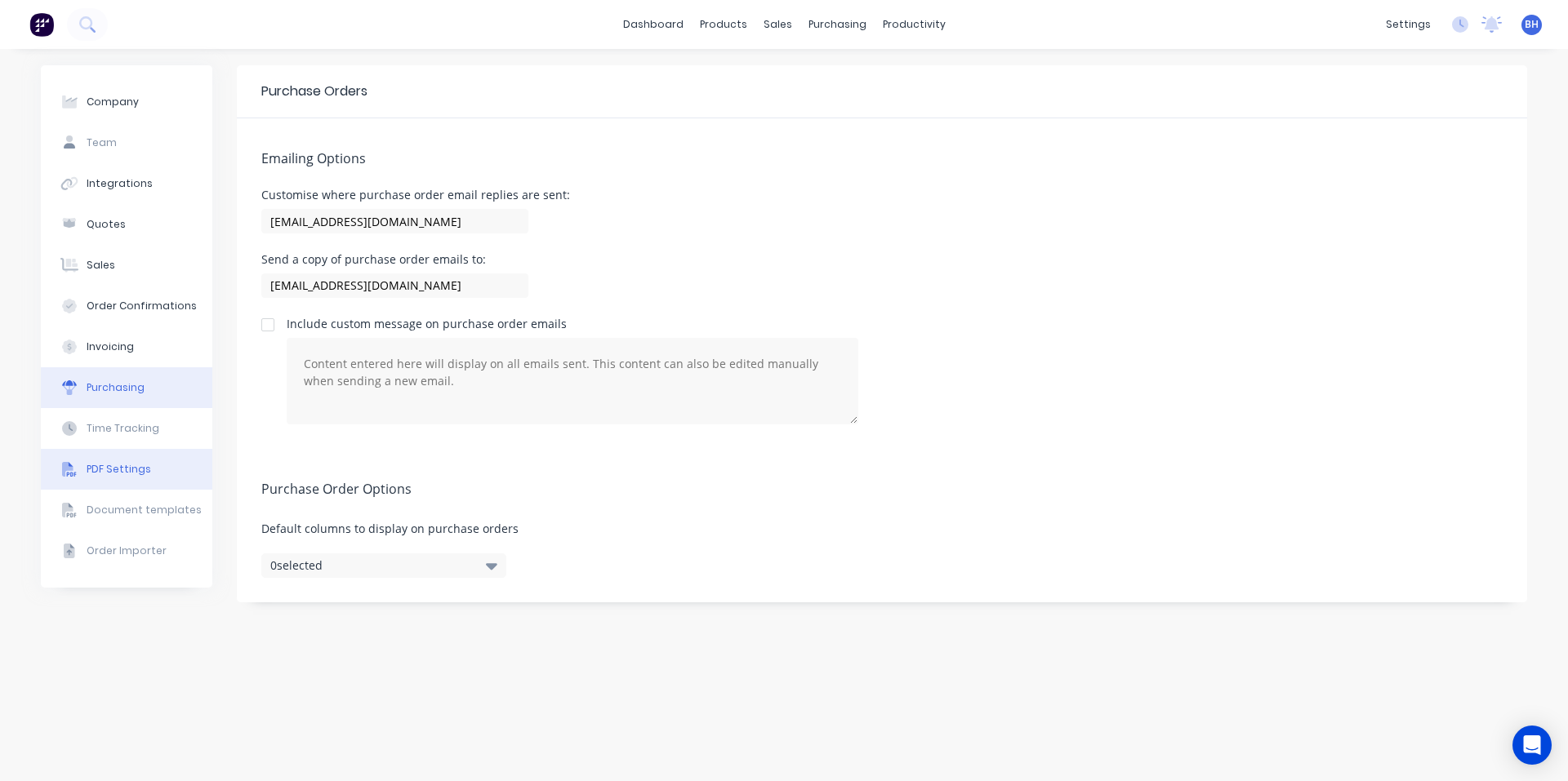
click at [124, 465] on div "PDF Settings" at bounding box center [118, 470] width 65 height 15
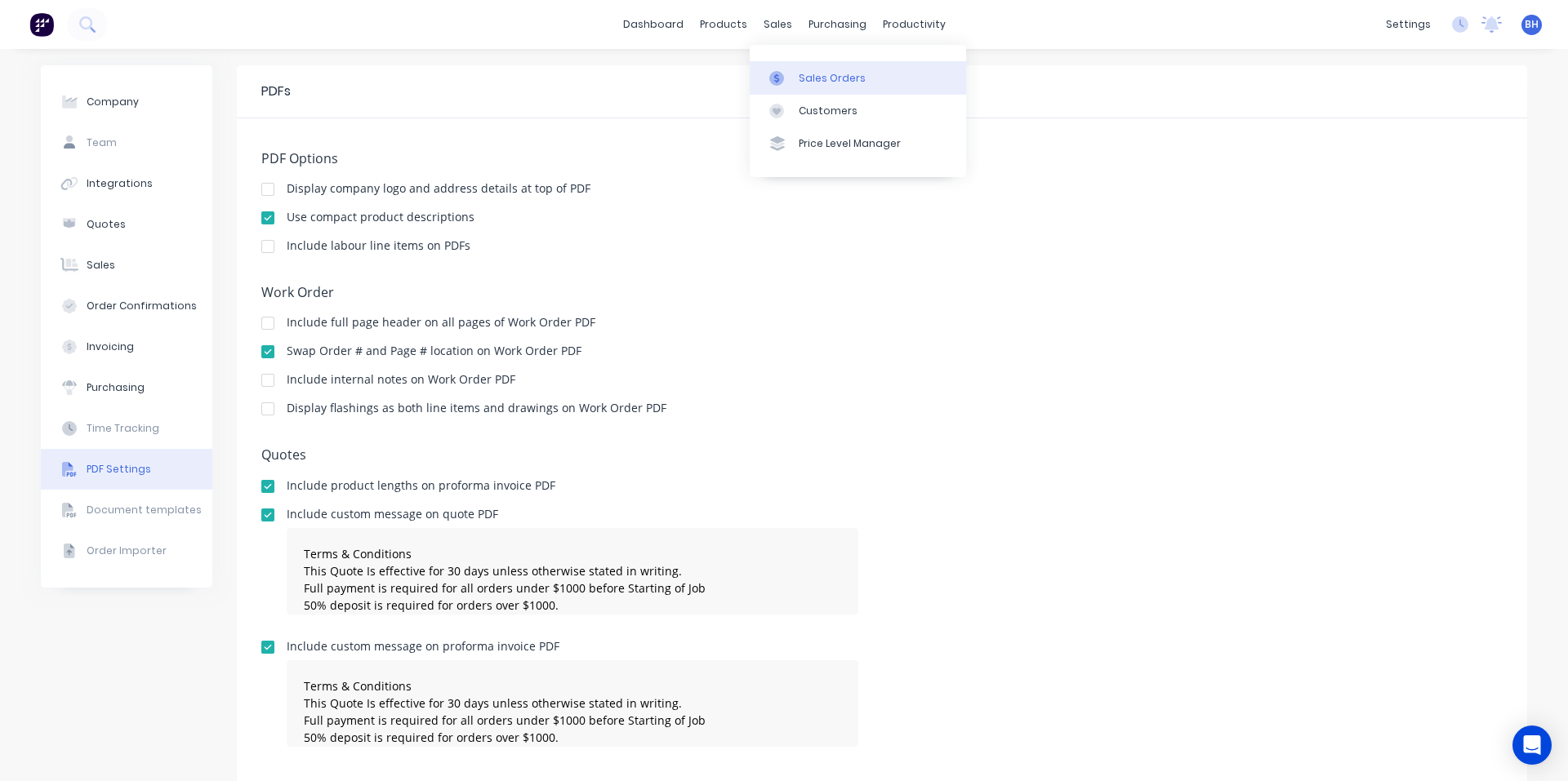
click at [800, 83] on div "Sales Orders" at bounding box center [832, 79] width 67 height 15
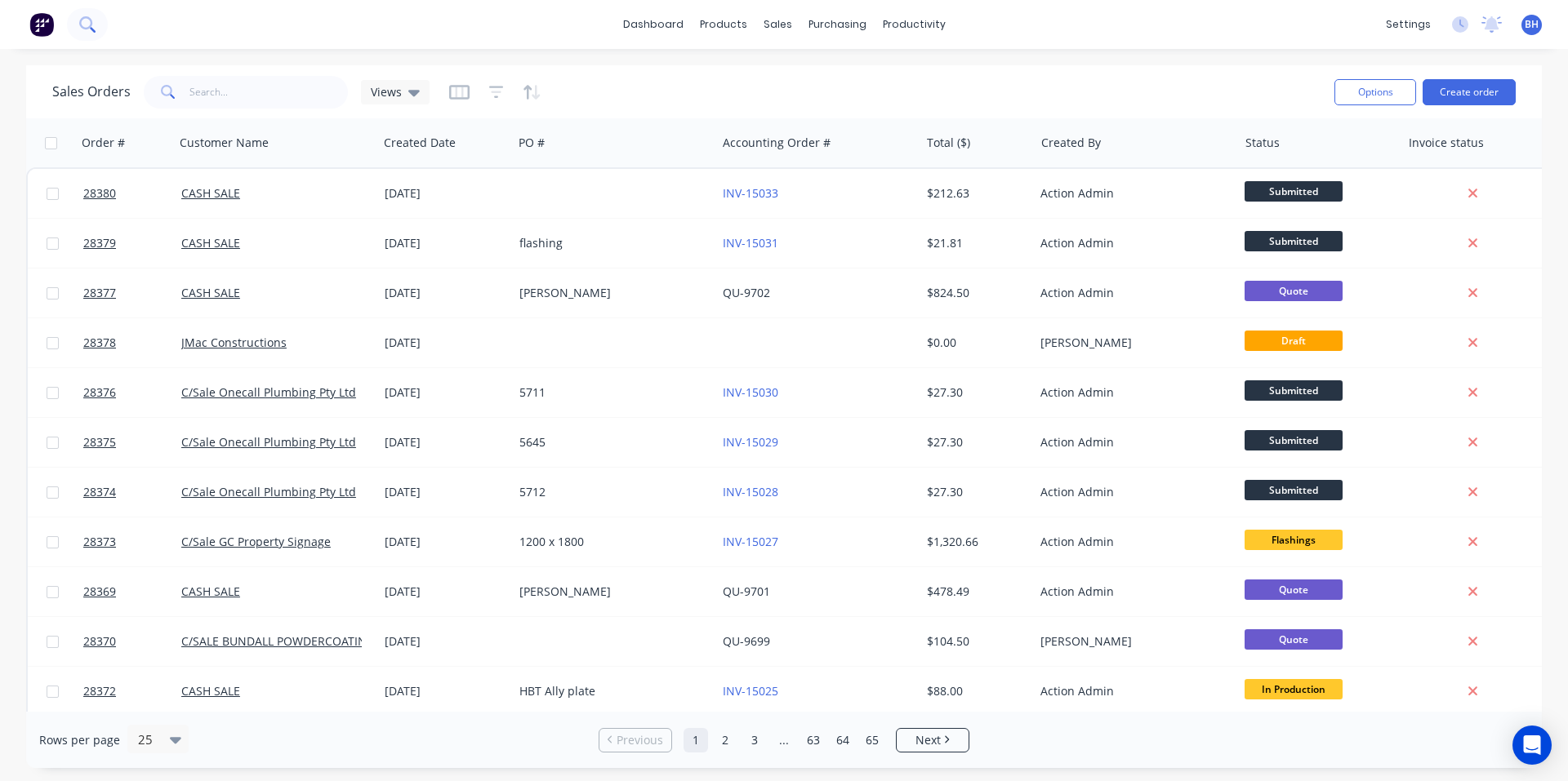
click at [74, 30] on button at bounding box center [87, 24] width 41 height 33
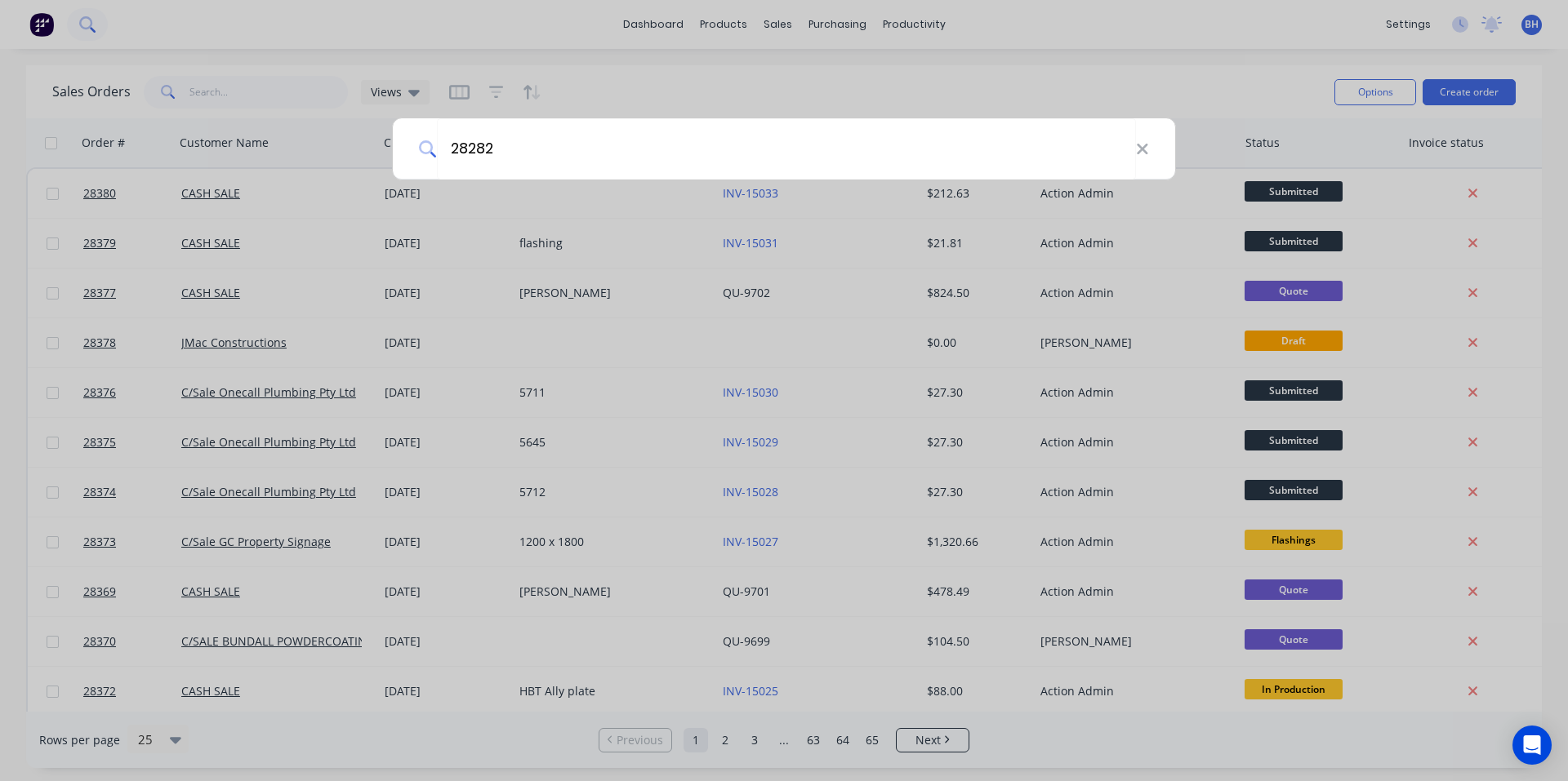
type input "28282"
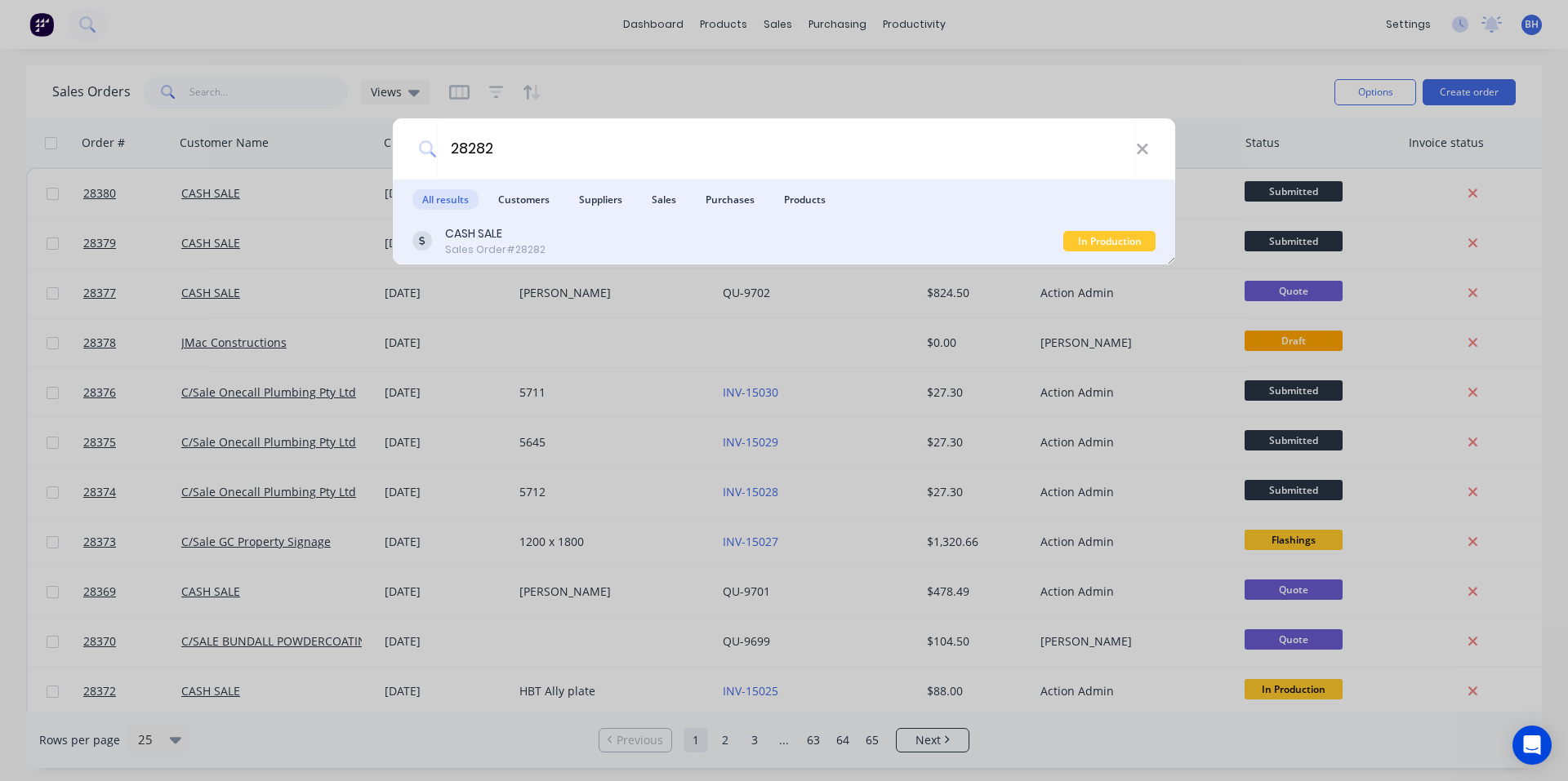
click at [550, 244] on div "CASH SALE Sales Order #28282" at bounding box center [738, 241] width 651 height 32
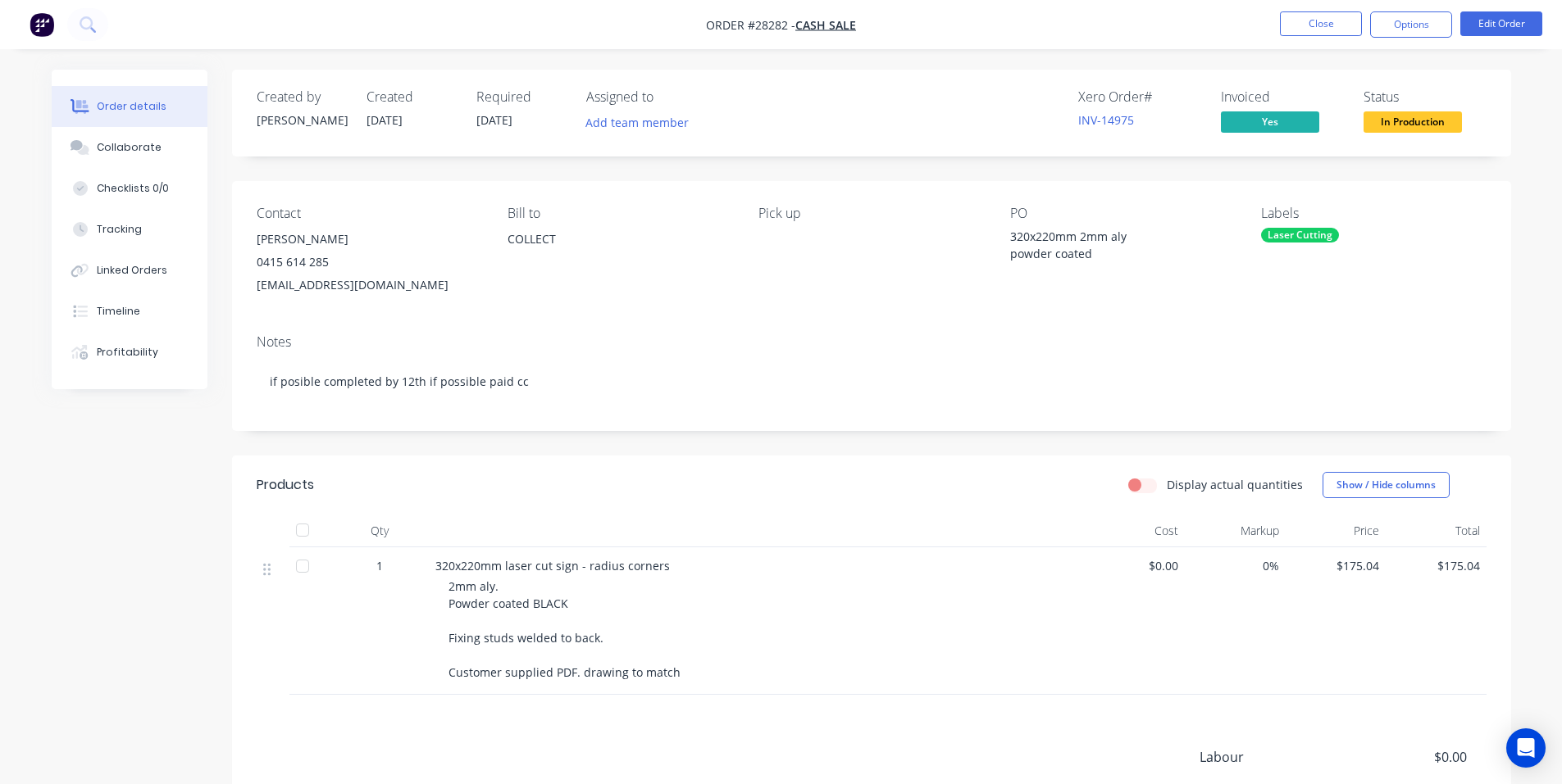
click at [1400, 41] on nav "Order #28282 - CASH SALE Close Options Edit Order" at bounding box center [781, 24] width 1562 height 49
click at [1411, 32] on button "Options" at bounding box center [1410, 24] width 82 height 26
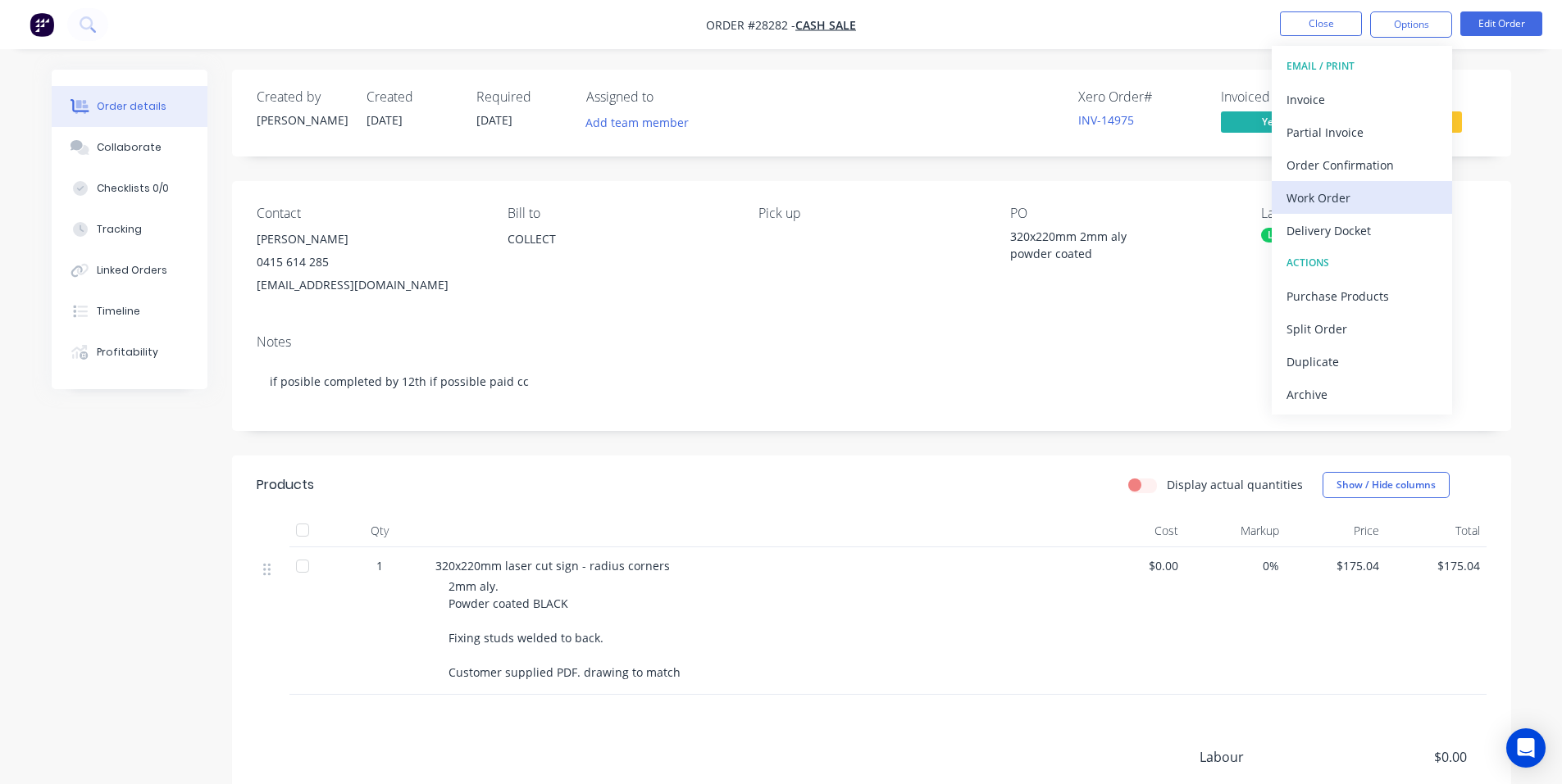
click at [1366, 197] on div "Work Order" at bounding box center [1361, 198] width 151 height 24
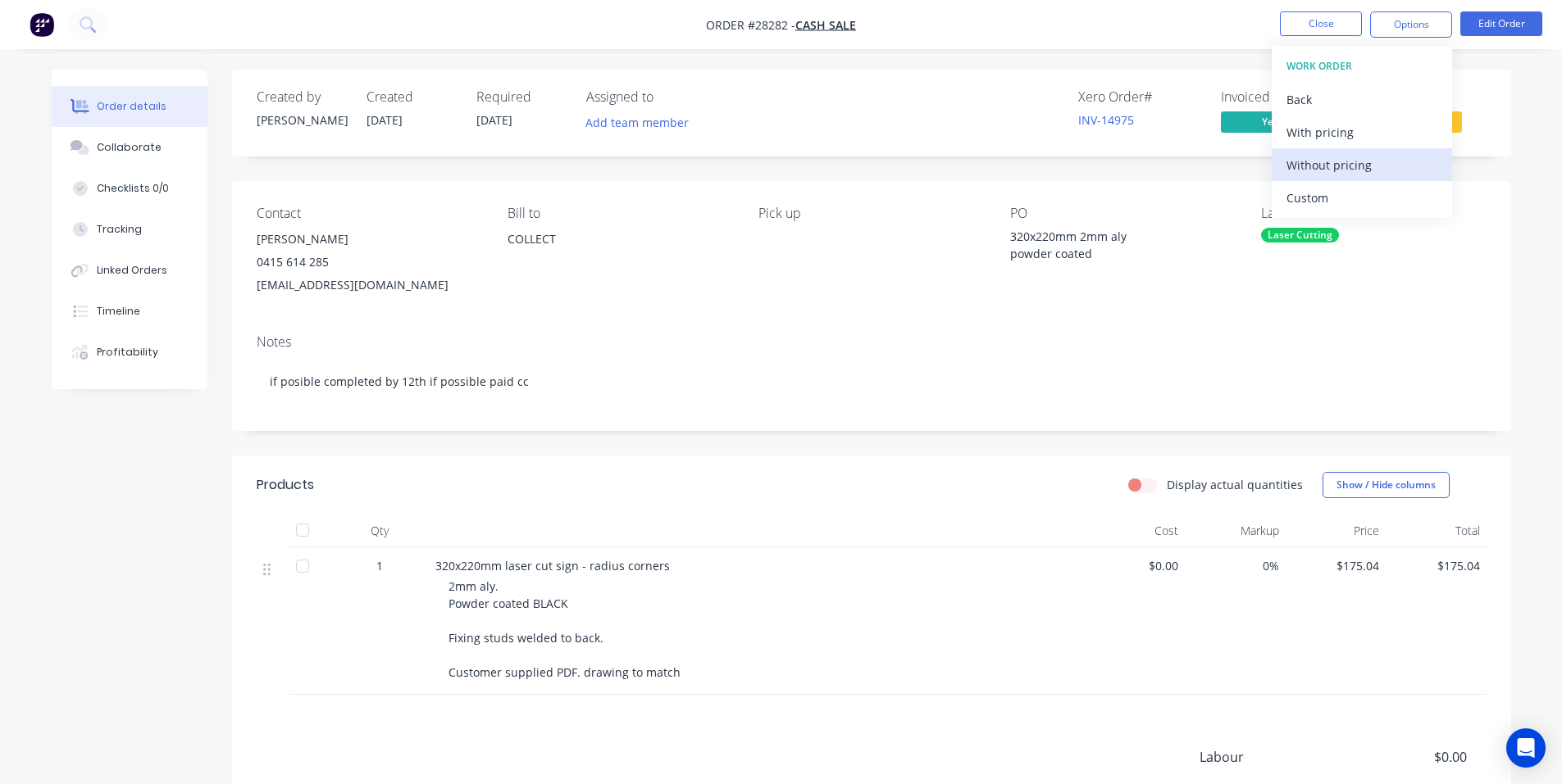
click at [1344, 159] on div "Without pricing" at bounding box center [1361, 165] width 151 height 24
